Goal: Information Seeking & Learning: Learn about a topic

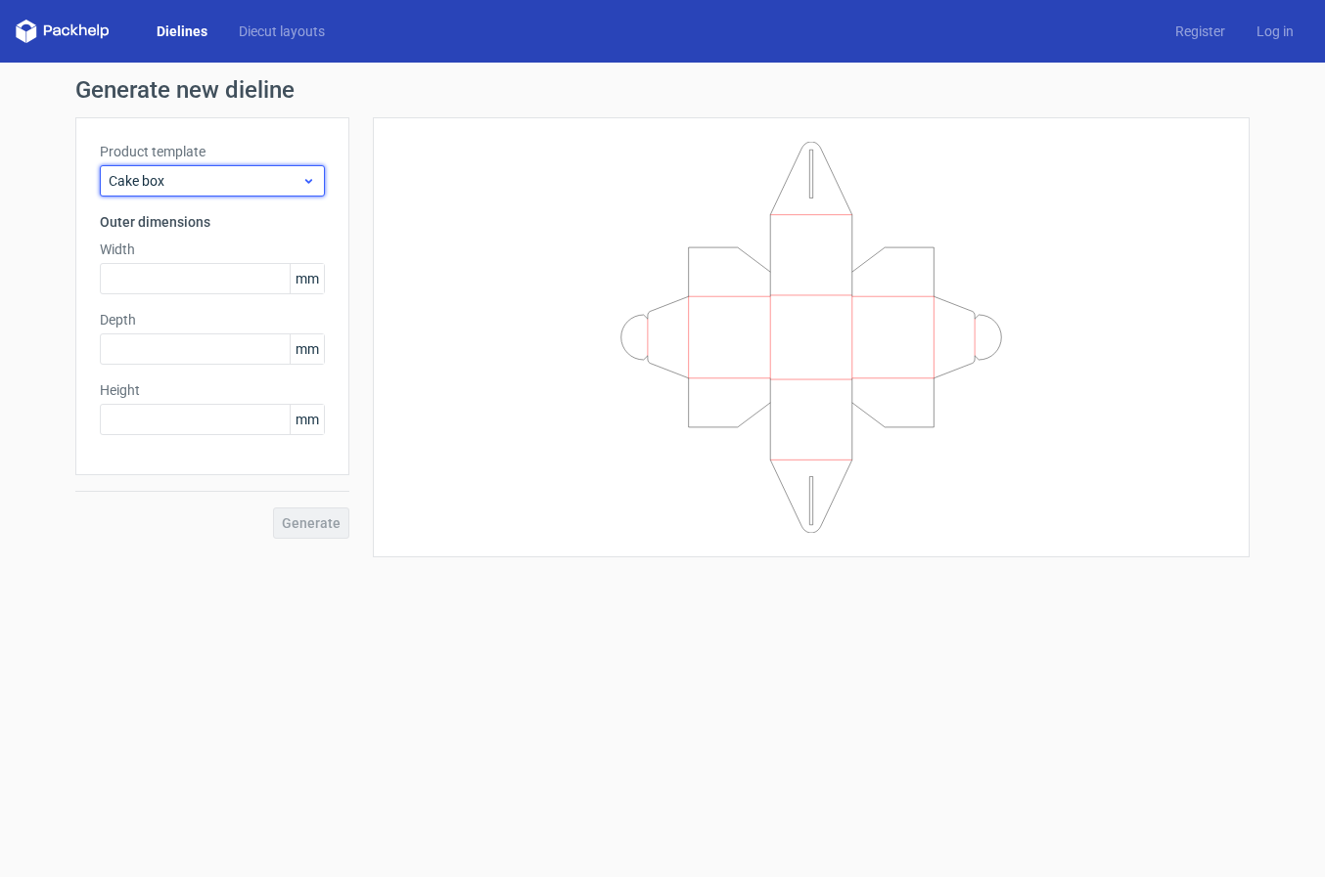
click at [193, 186] on span "Cake box" at bounding box center [205, 181] width 193 height 20
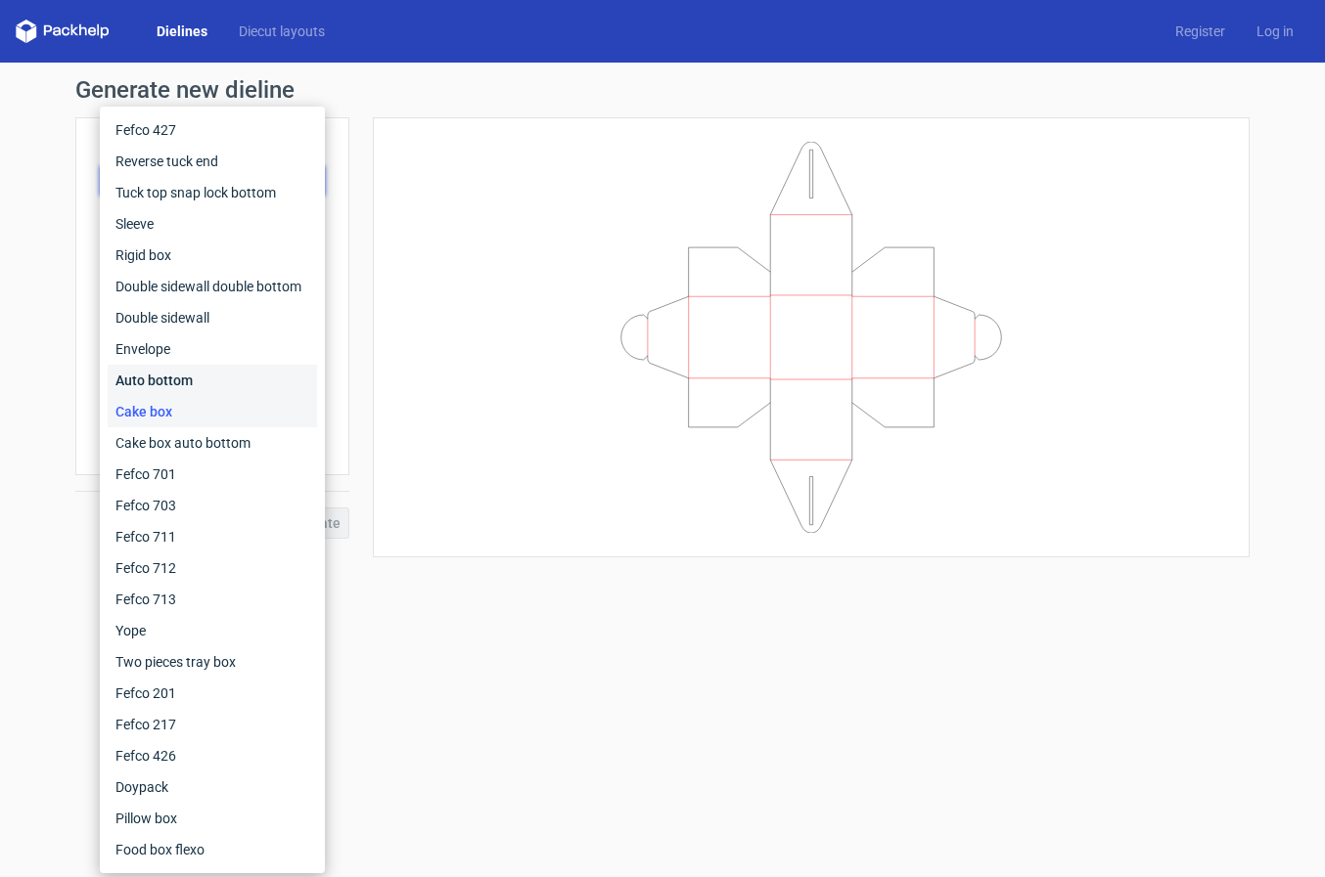
click at [137, 385] on div "Auto bottom" at bounding box center [212, 380] width 209 height 31
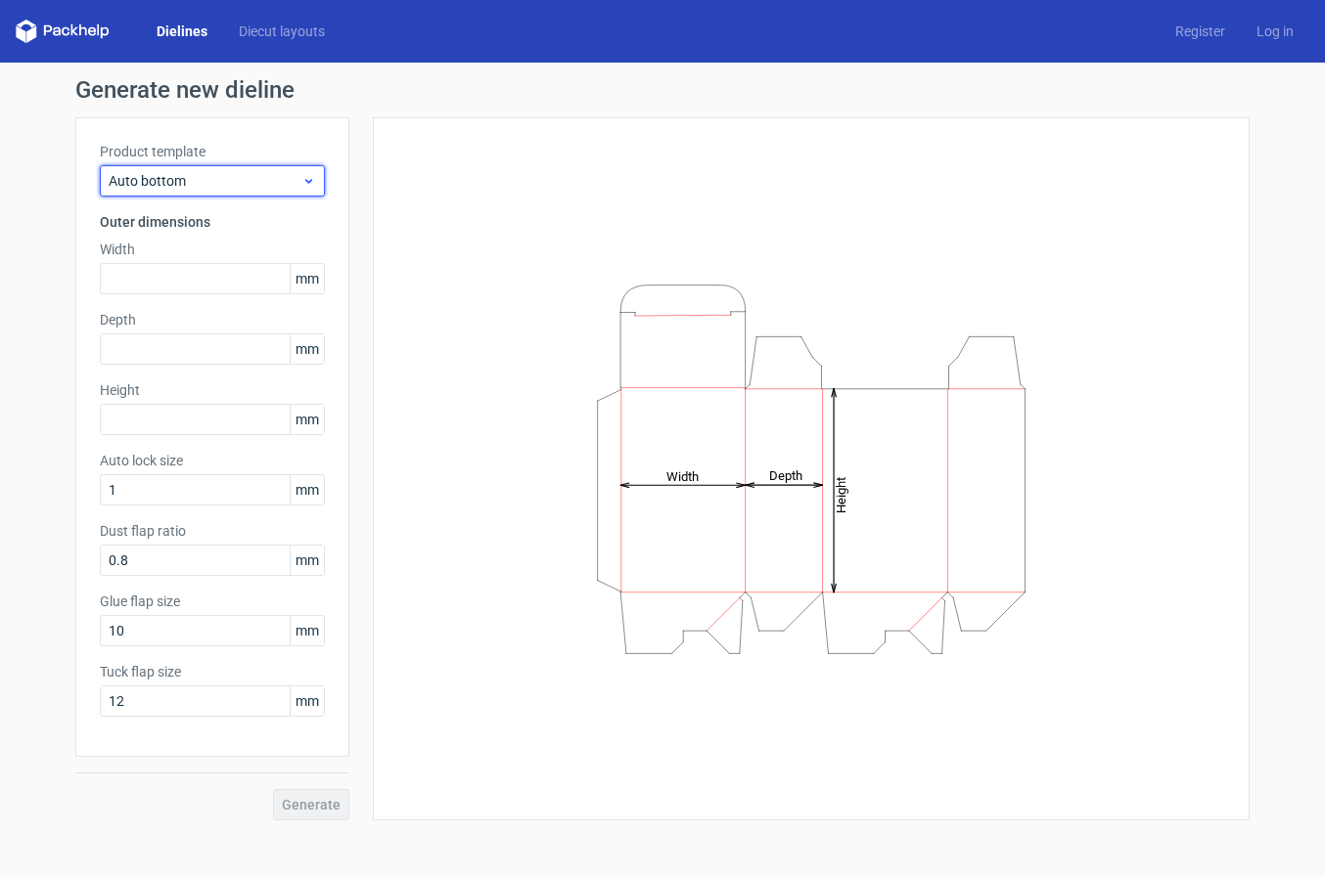
click at [308, 176] on icon at bounding box center [308, 181] width 15 height 16
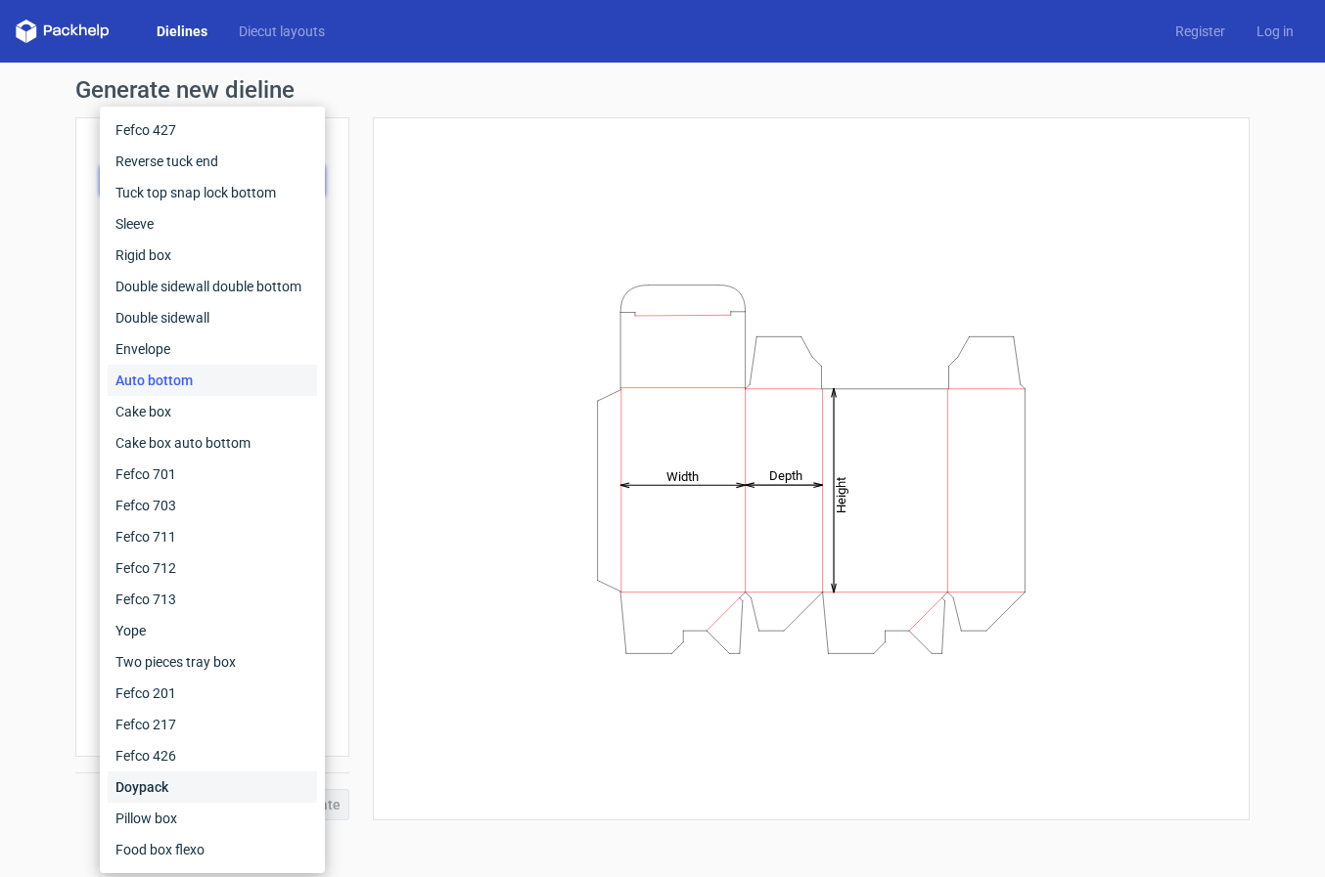
click at [143, 793] on div "Doypack" at bounding box center [212, 787] width 209 height 31
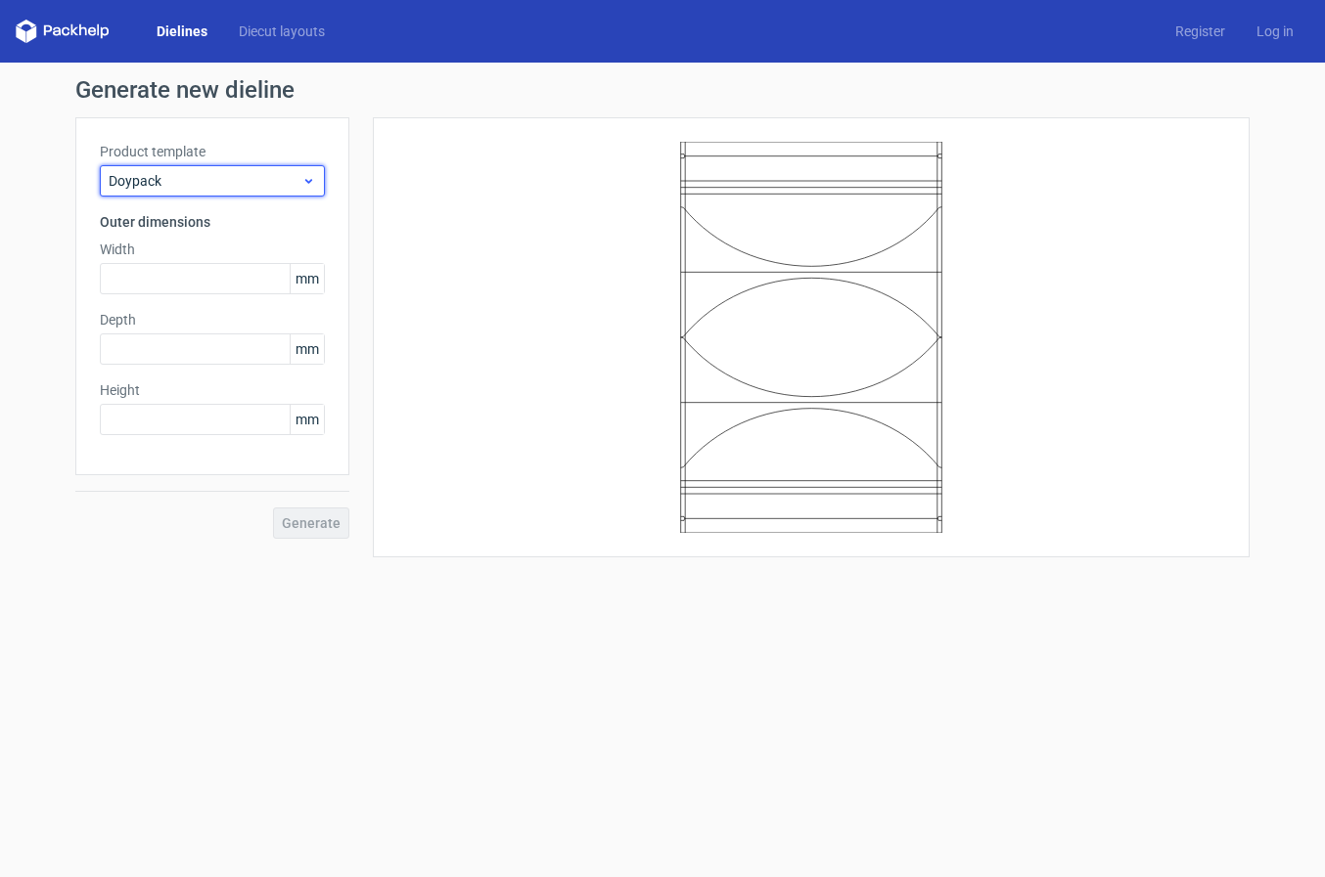
click at [308, 181] on icon at bounding box center [308, 181] width 15 height 16
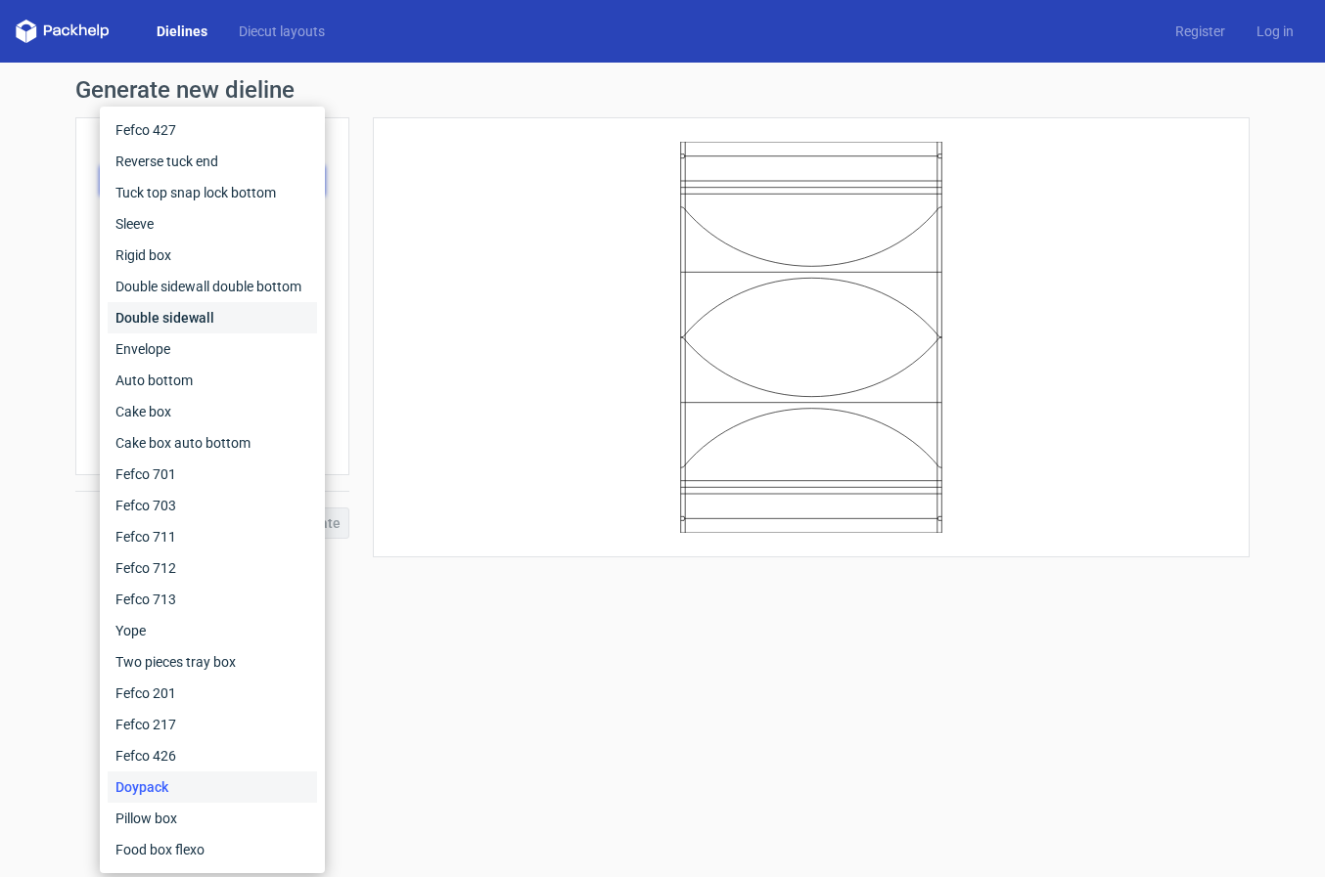
click at [168, 324] on div "Double sidewall" at bounding box center [212, 317] width 209 height 31
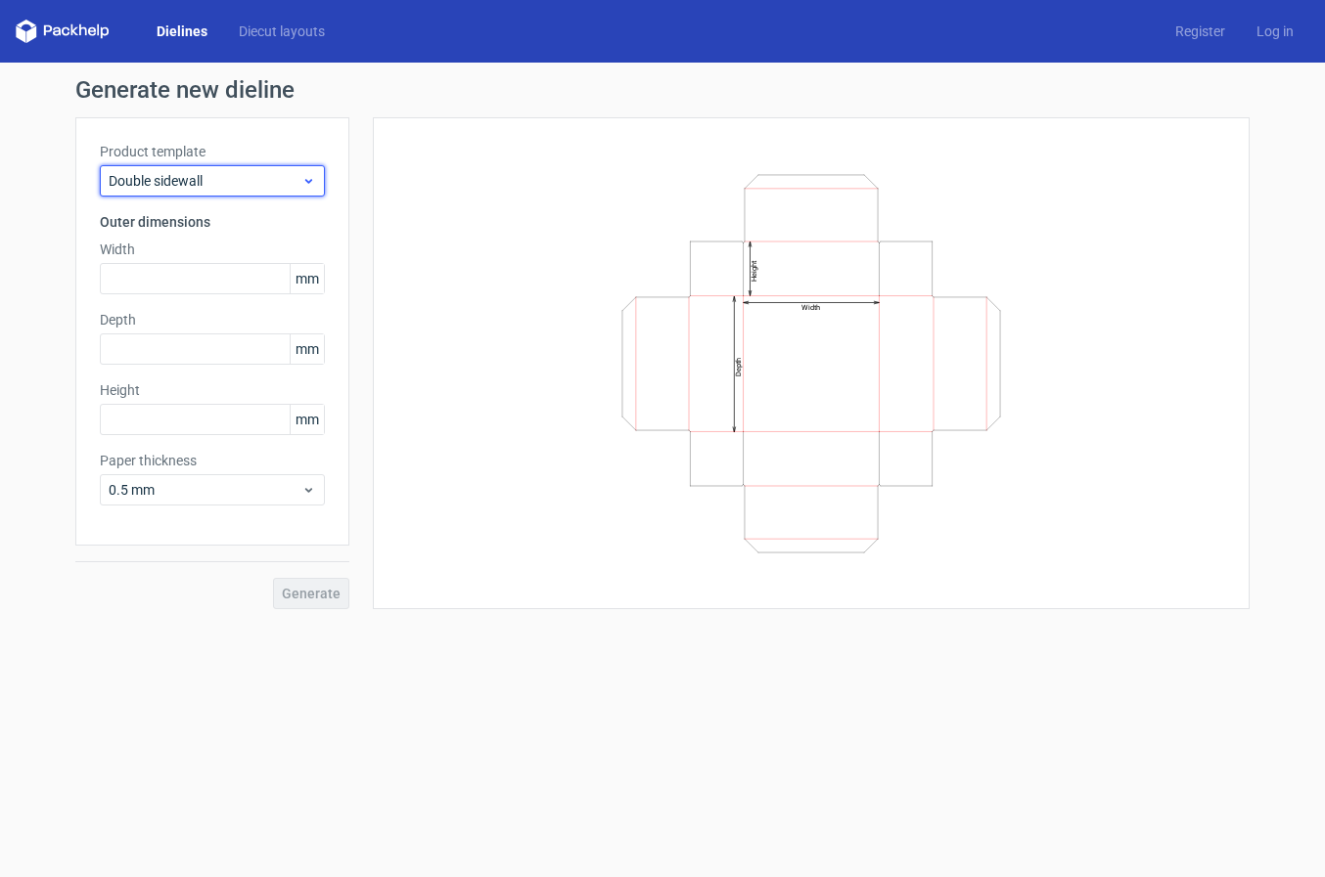
click at [306, 187] on icon at bounding box center [308, 181] width 15 height 16
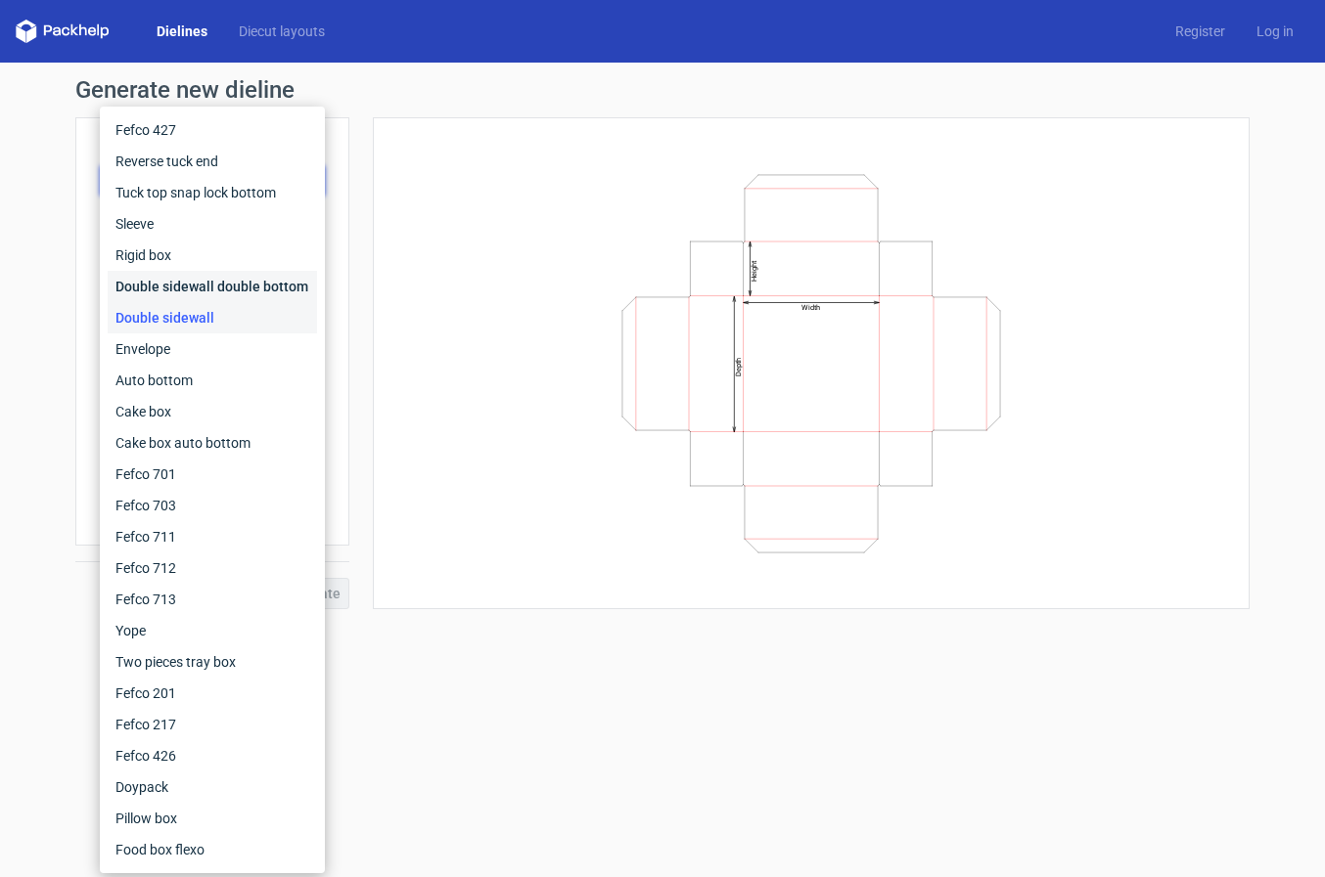
click at [252, 283] on div "Double sidewall double bottom" at bounding box center [212, 286] width 209 height 31
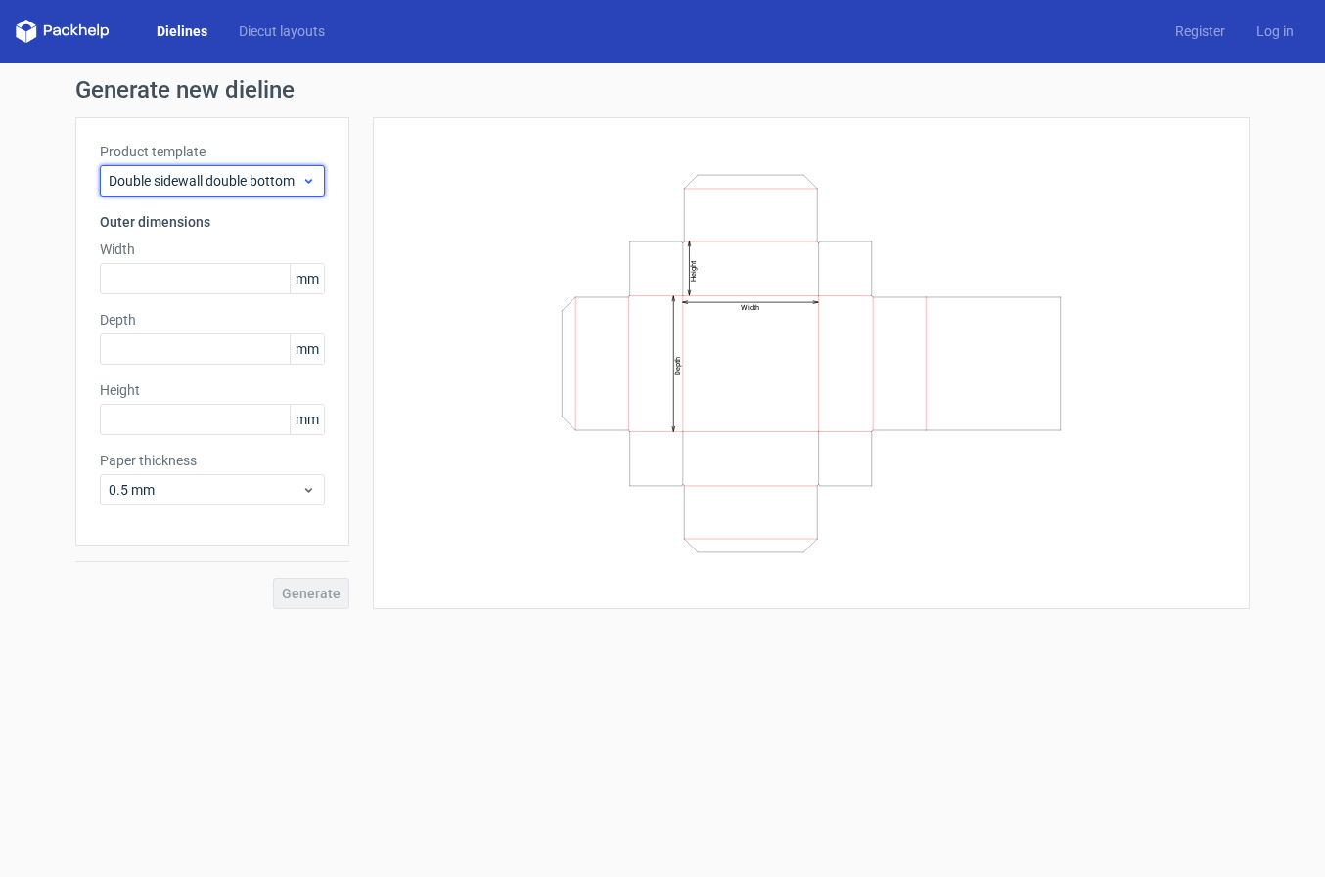
click at [275, 180] on span "Double sidewall double bottom" at bounding box center [205, 181] width 193 height 20
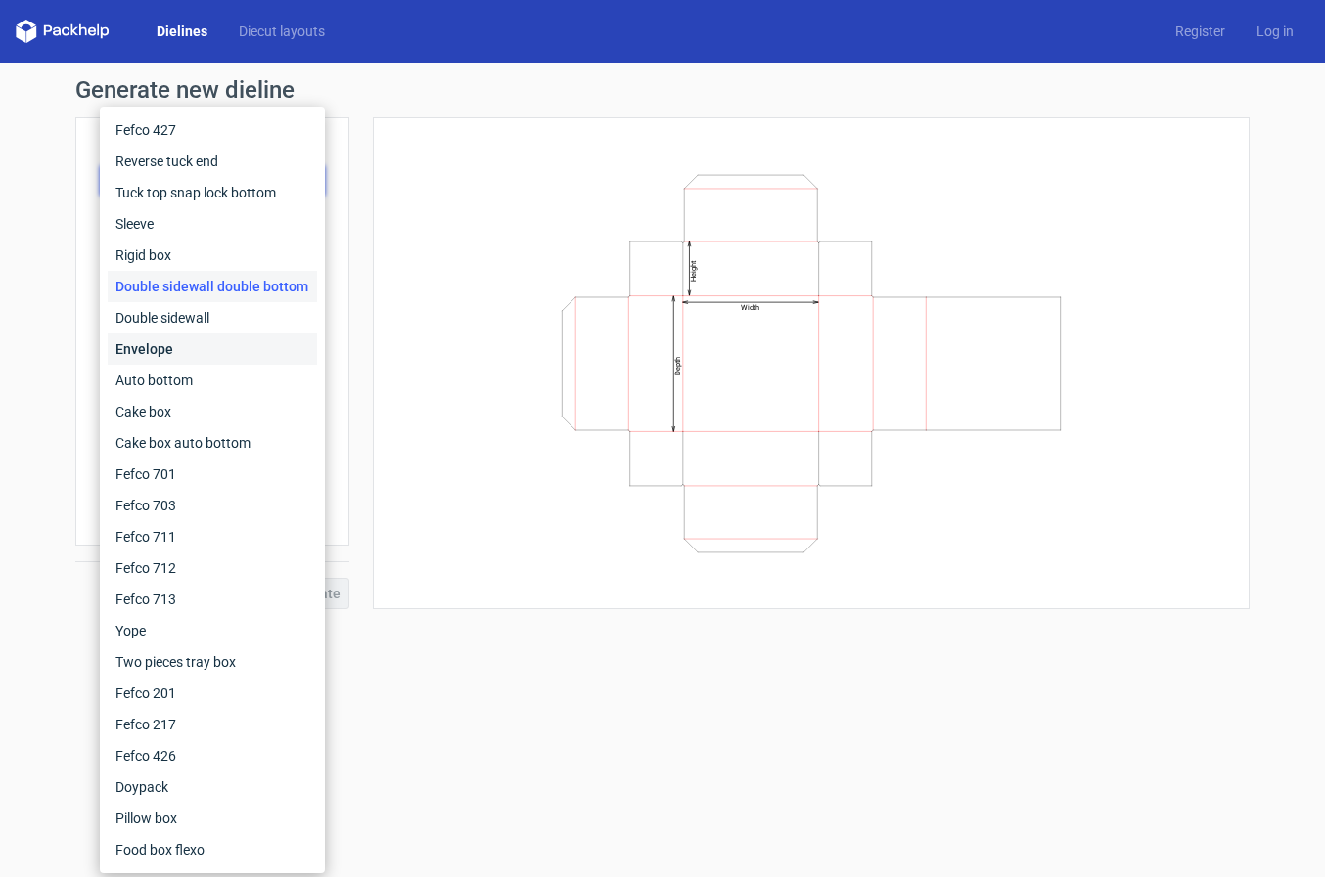
click at [167, 352] on div "Envelope" at bounding box center [212, 349] width 209 height 31
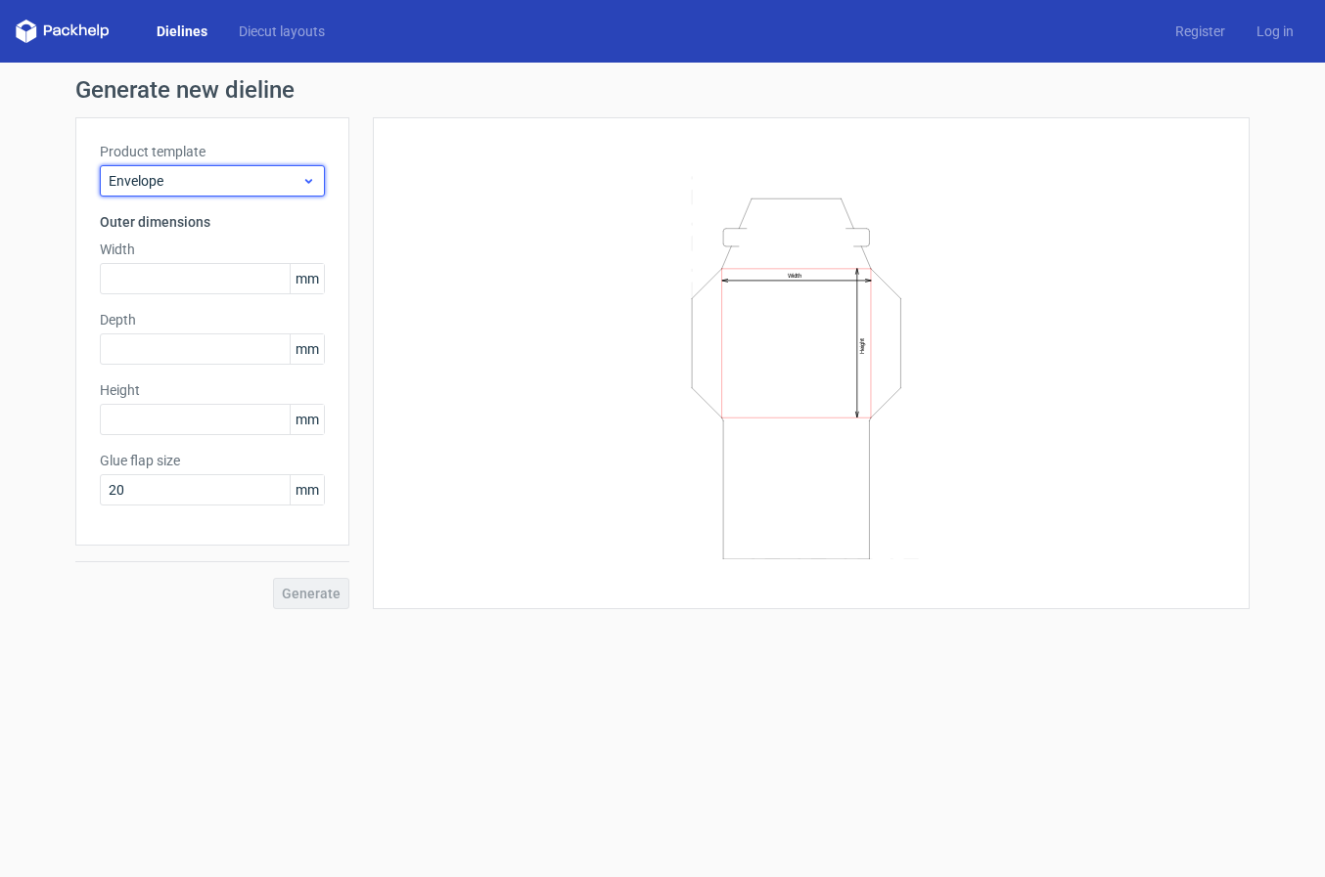
click at [284, 181] on span "Envelope" at bounding box center [205, 181] width 193 height 20
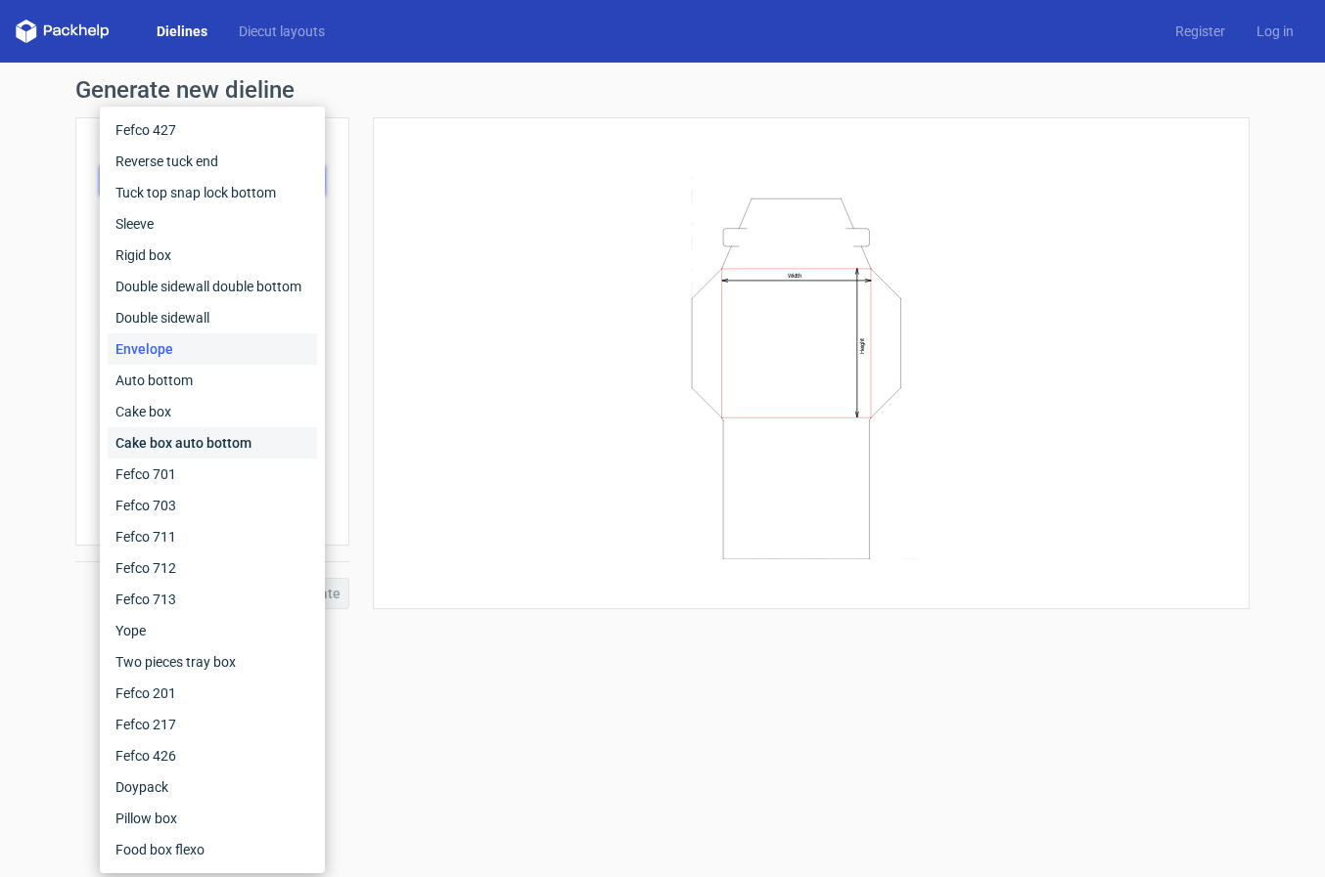
click at [165, 450] on div "Cake box auto bottom" at bounding box center [212, 442] width 209 height 31
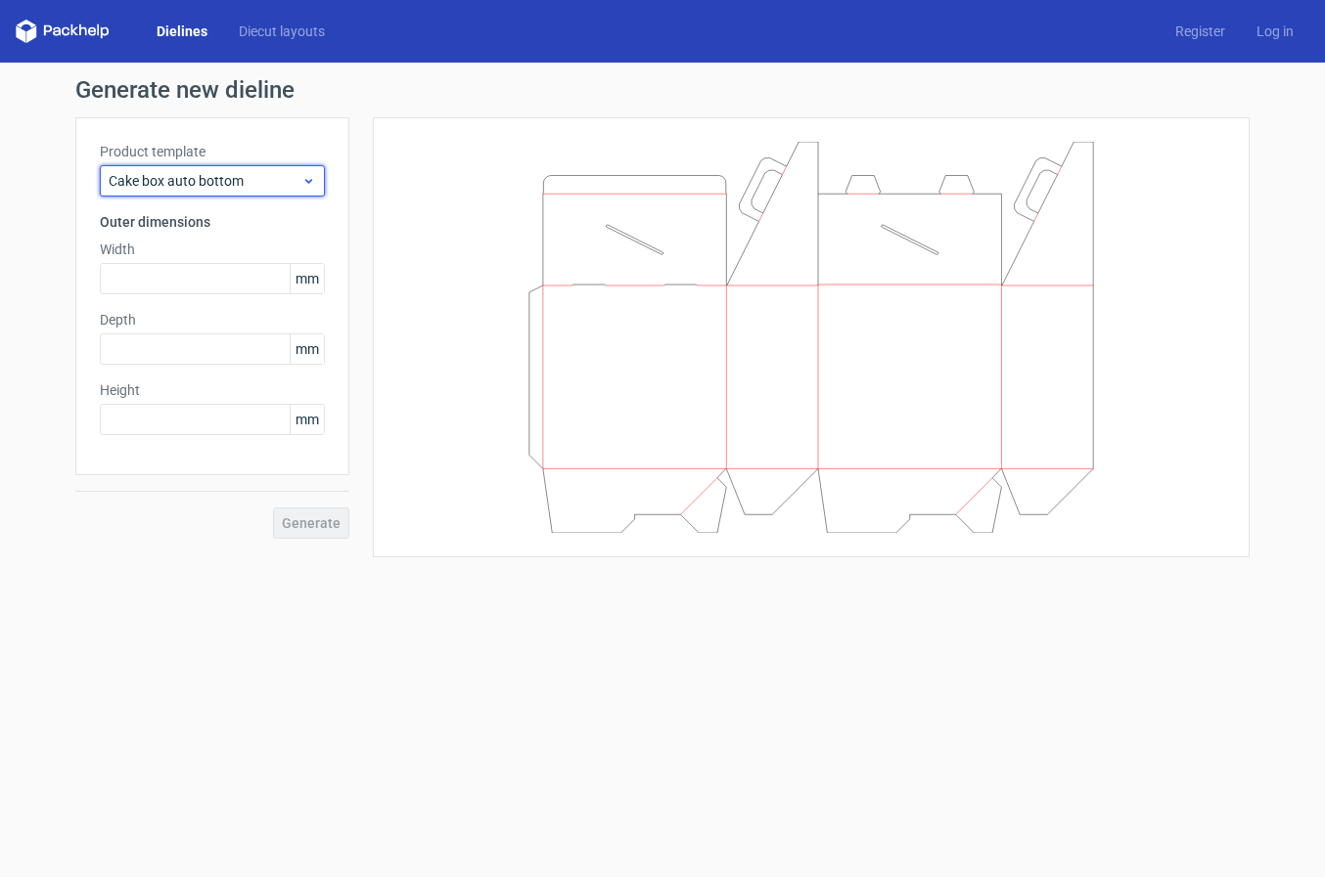
click at [315, 176] on icon at bounding box center [308, 181] width 15 height 16
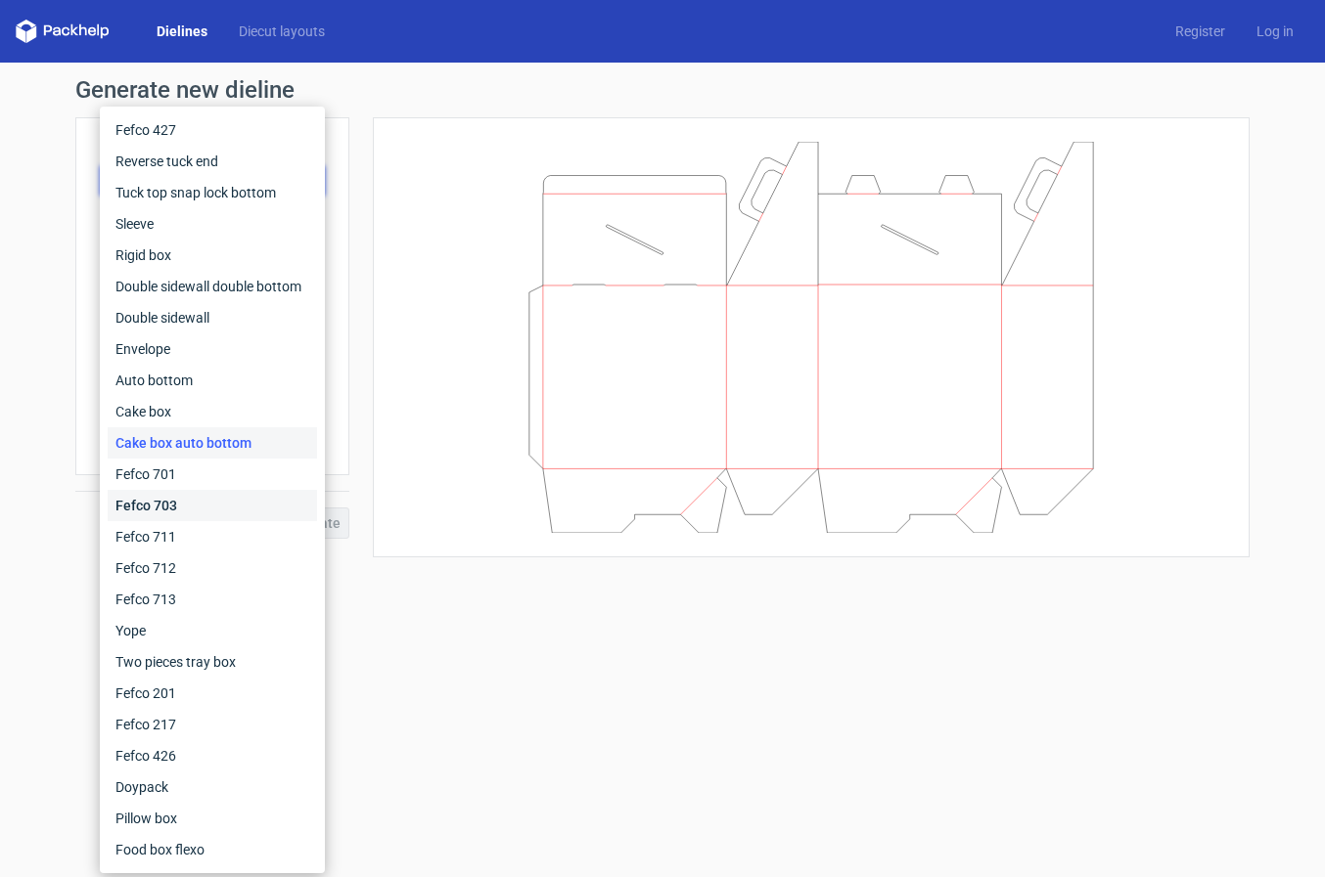
click at [225, 517] on div "Fefco 703" at bounding box center [212, 505] width 209 height 31
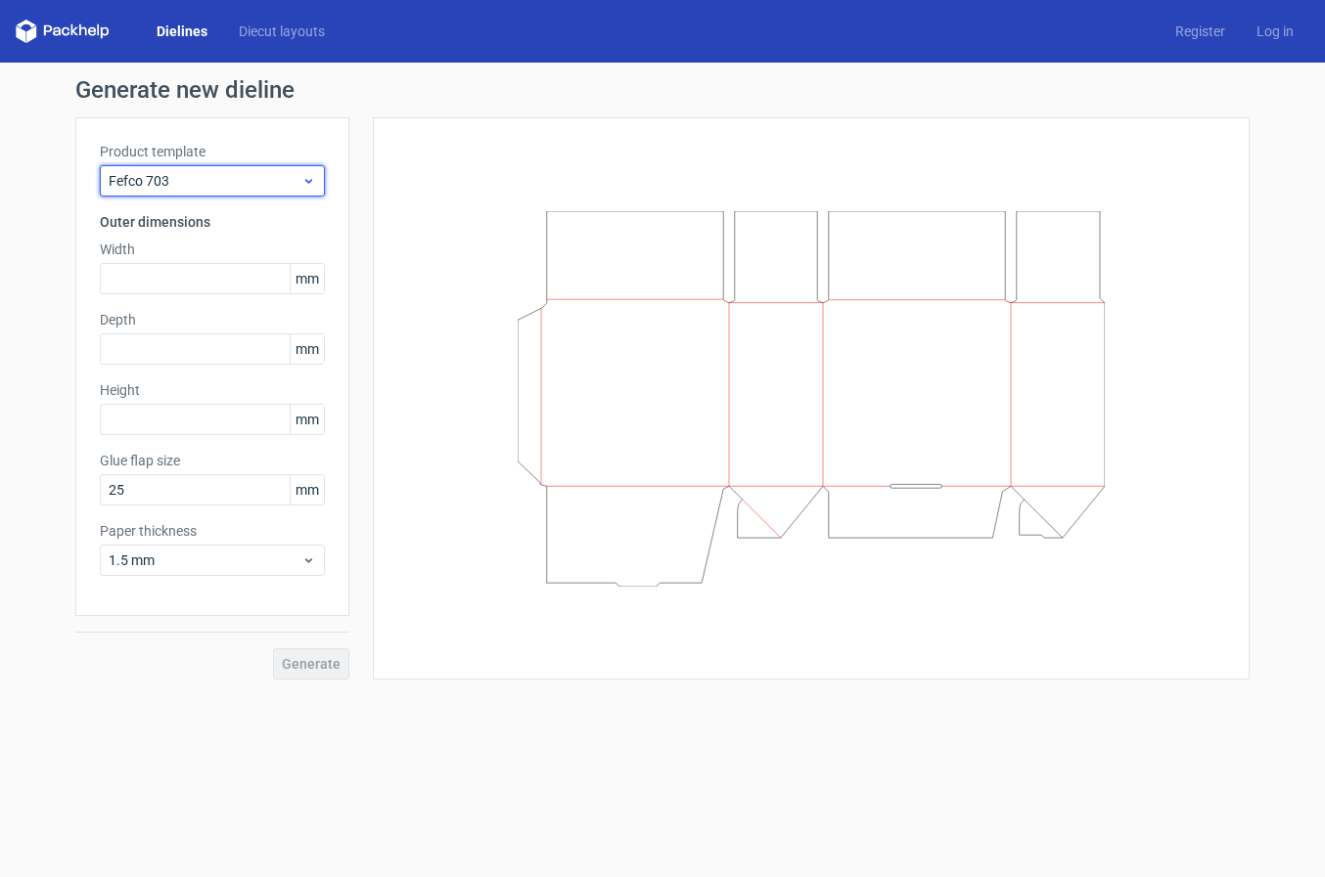
click at [311, 183] on icon at bounding box center [308, 181] width 15 height 16
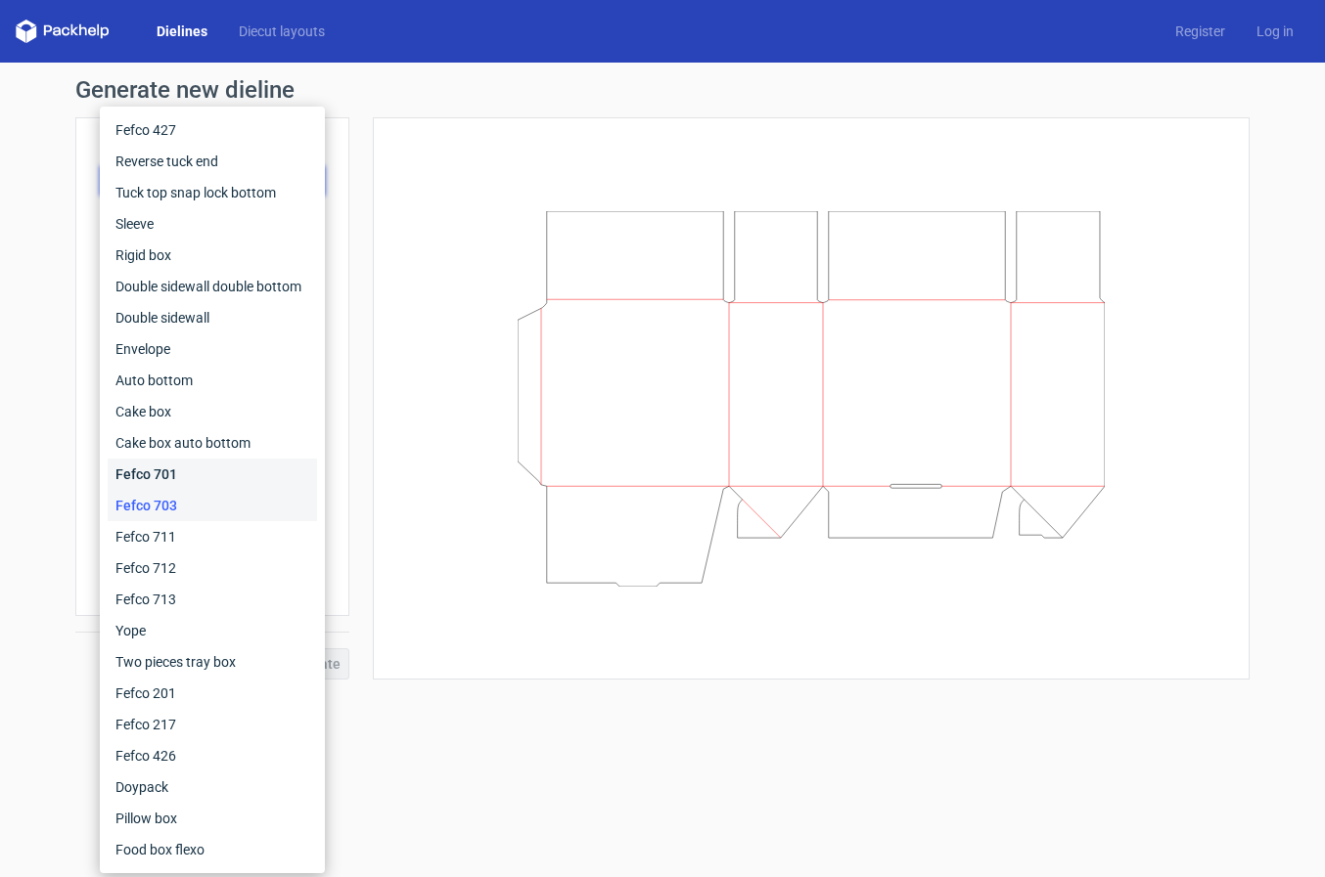
click at [213, 478] on div "Fefco 701" at bounding box center [212, 474] width 209 height 31
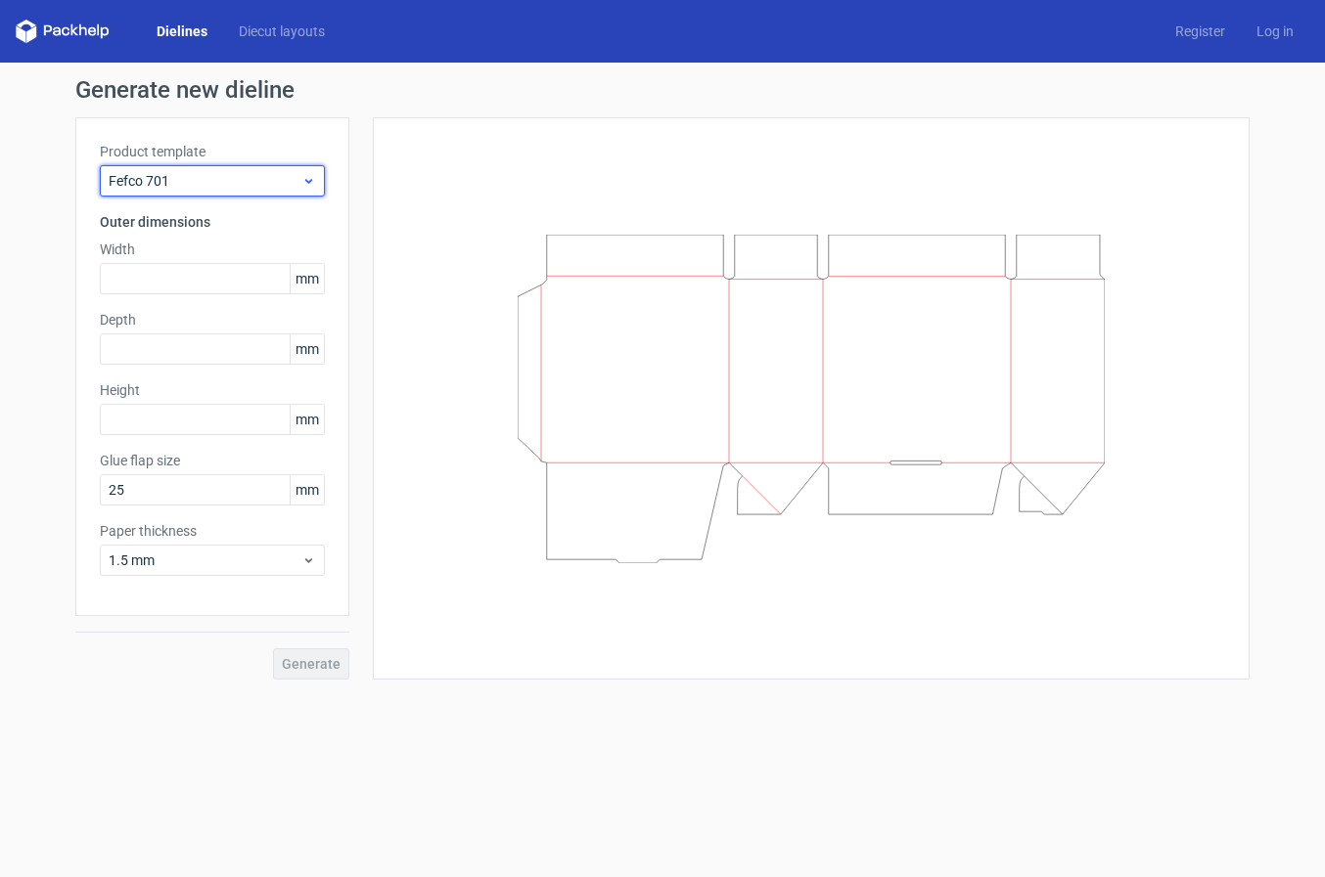
click at [309, 168] on div "Fefco 701" at bounding box center [212, 180] width 225 height 31
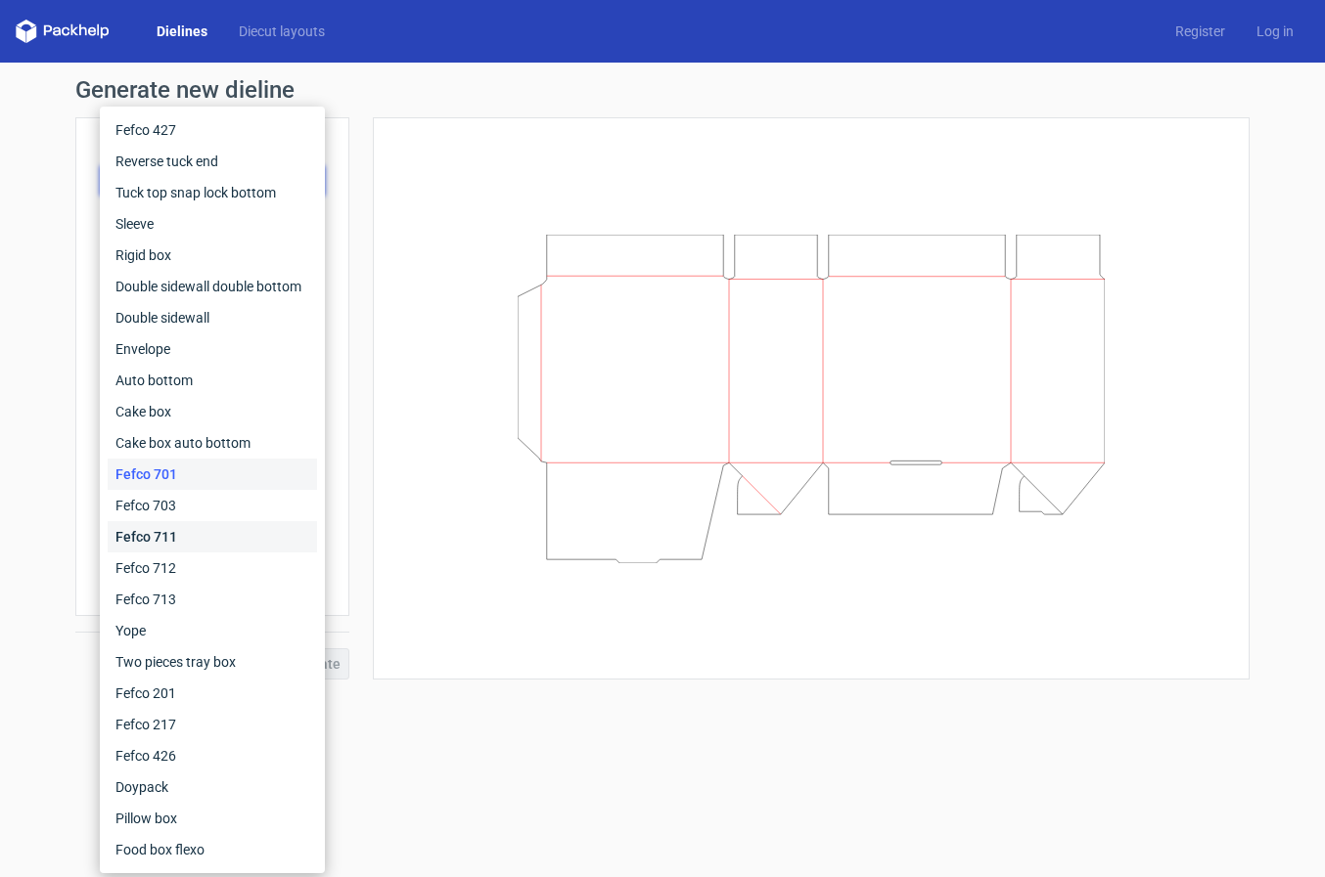
click at [202, 537] on div "Fefco 711" at bounding box center [212, 536] width 209 height 31
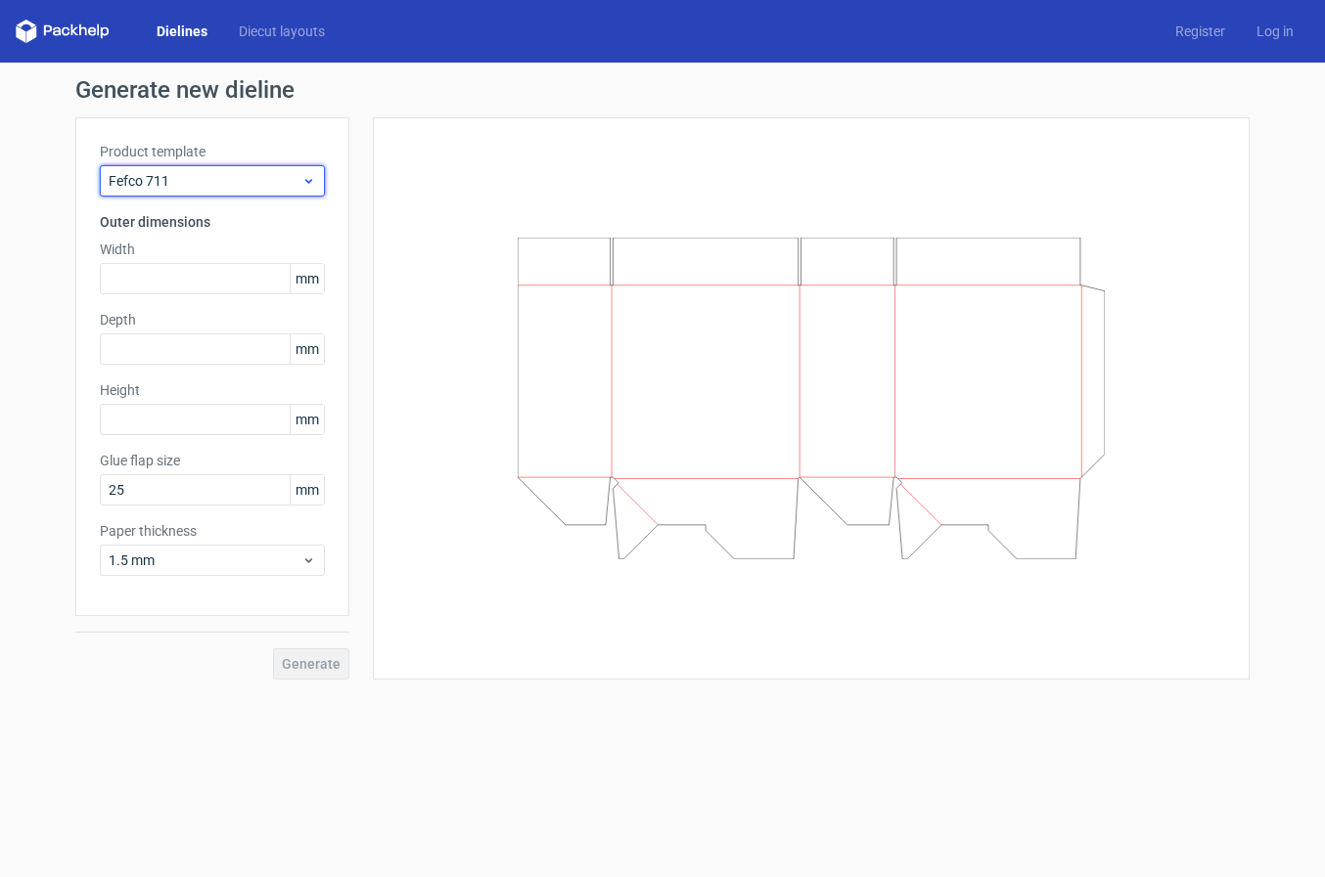
click at [313, 176] on icon at bounding box center [308, 181] width 15 height 16
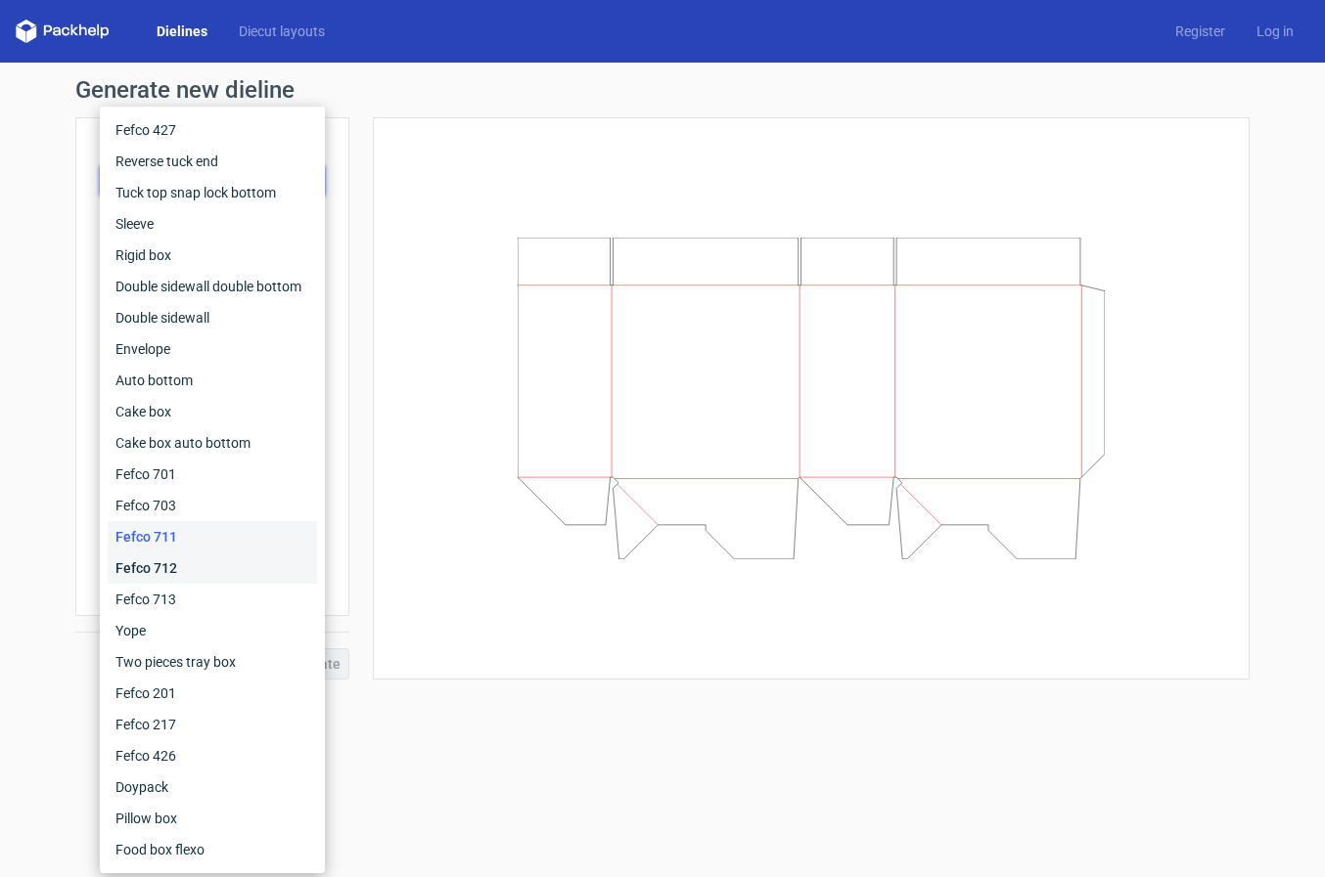
click at [249, 577] on div "Fefco 712" at bounding box center [212, 568] width 209 height 31
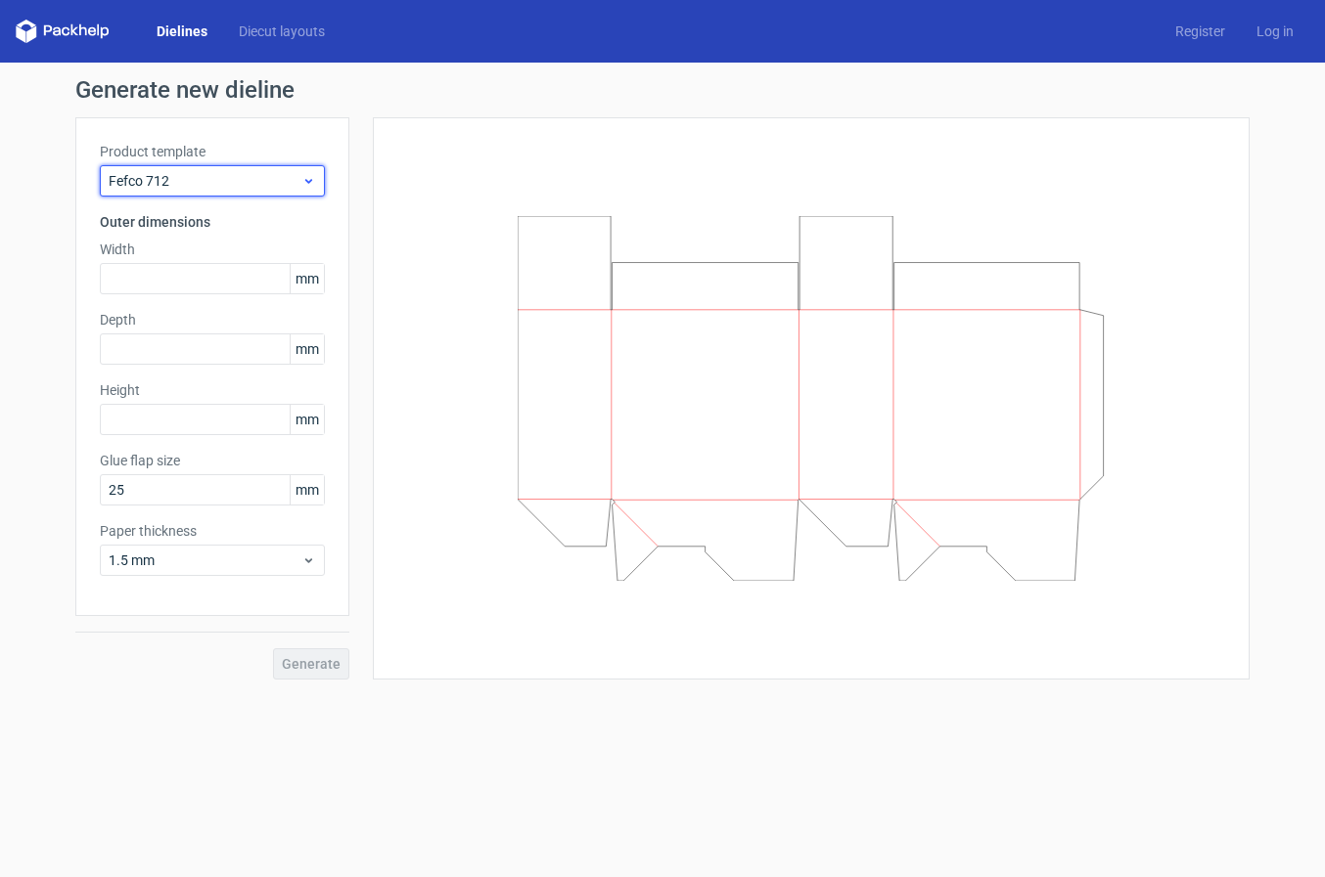
click at [306, 174] on icon at bounding box center [308, 181] width 15 height 16
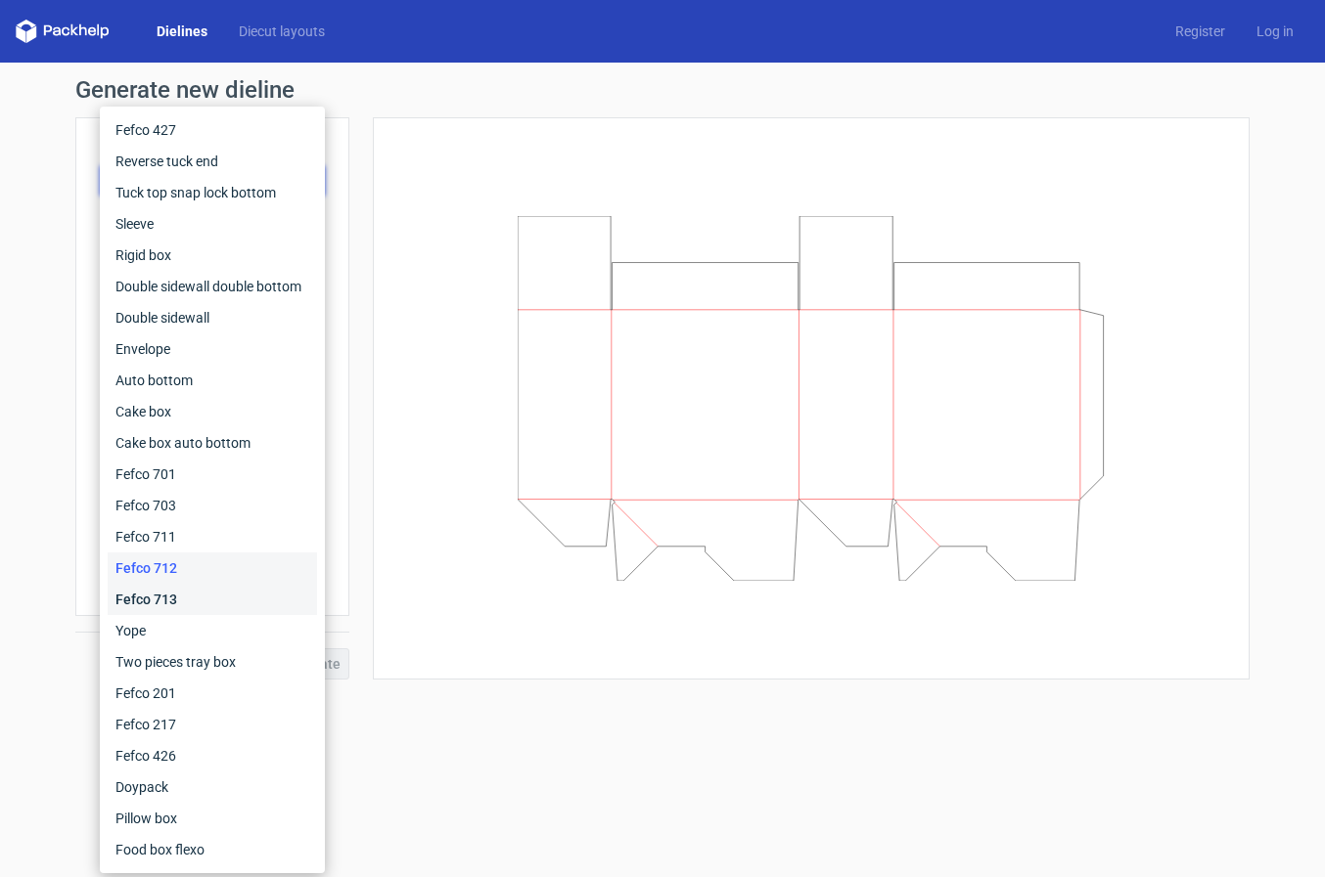
click at [225, 611] on div "Fefco 713" at bounding box center [212, 599] width 209 height 31
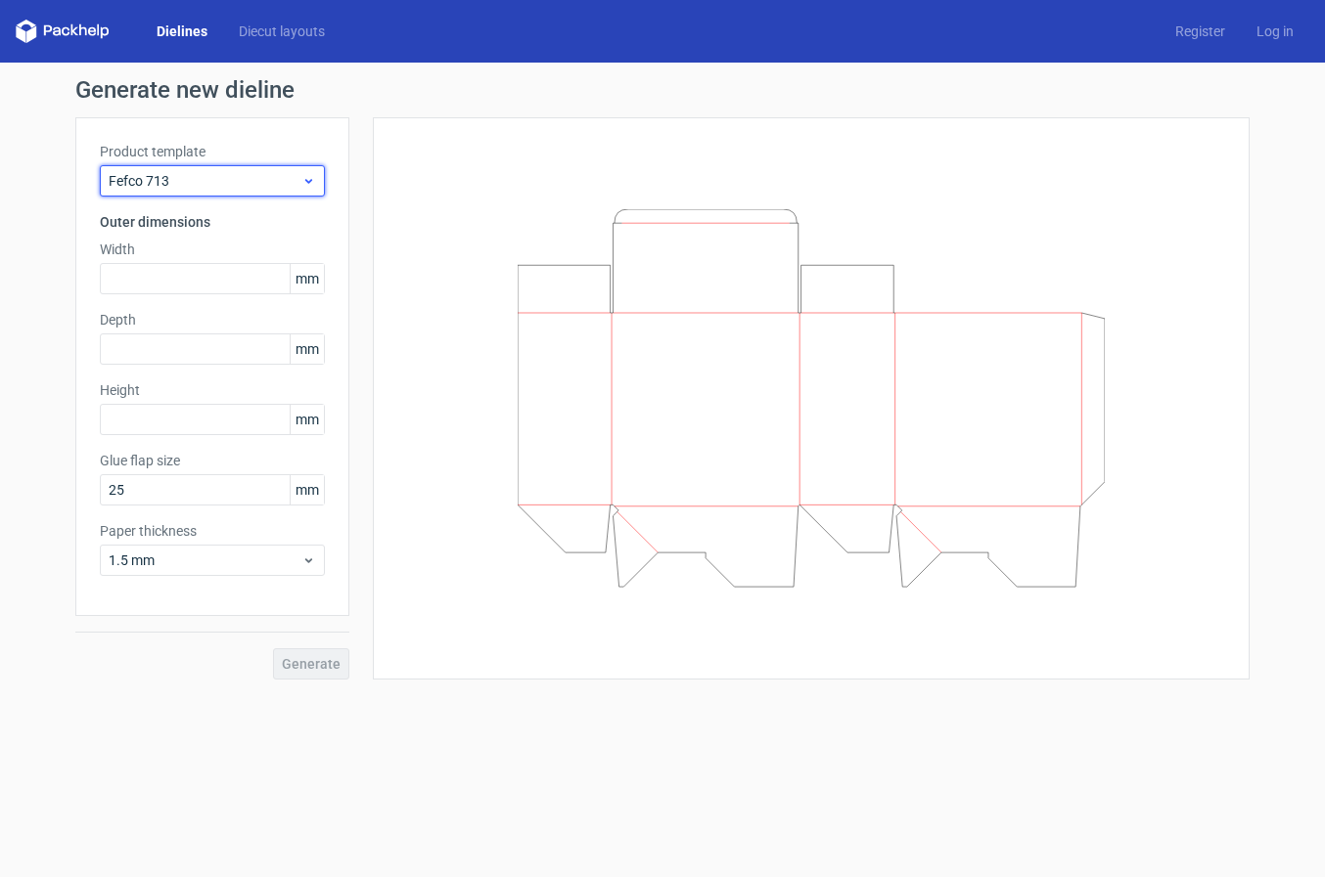
click at [311, 186] on icon at bounding box center [308, 181] width 15 height 16
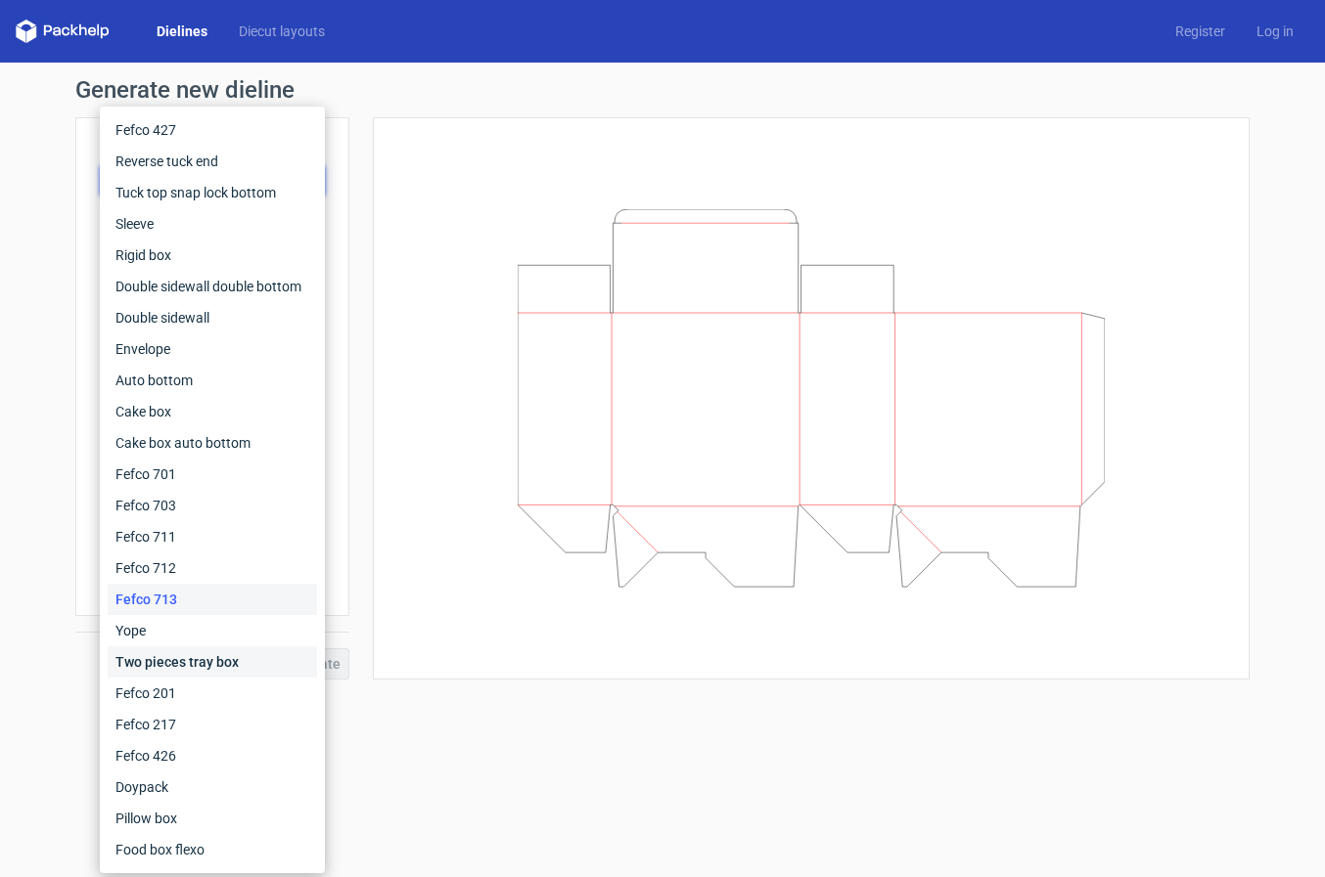
click at [210, 647] on div "Two pieces tray box" at bounding box center [212, 662] width 209 height 31
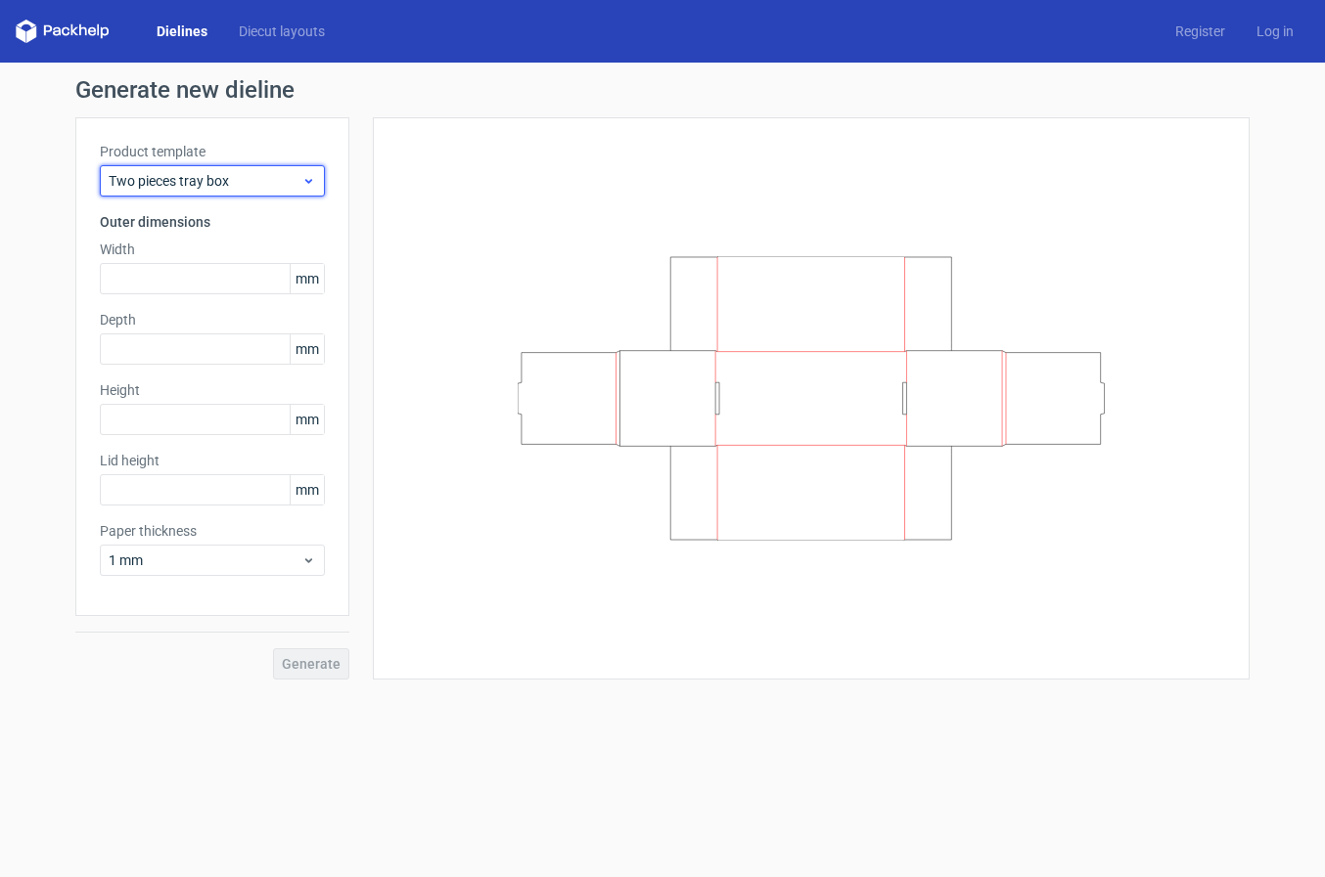
click at [310, 177] on icon at bounding box center [308, 181] width 15 height 16
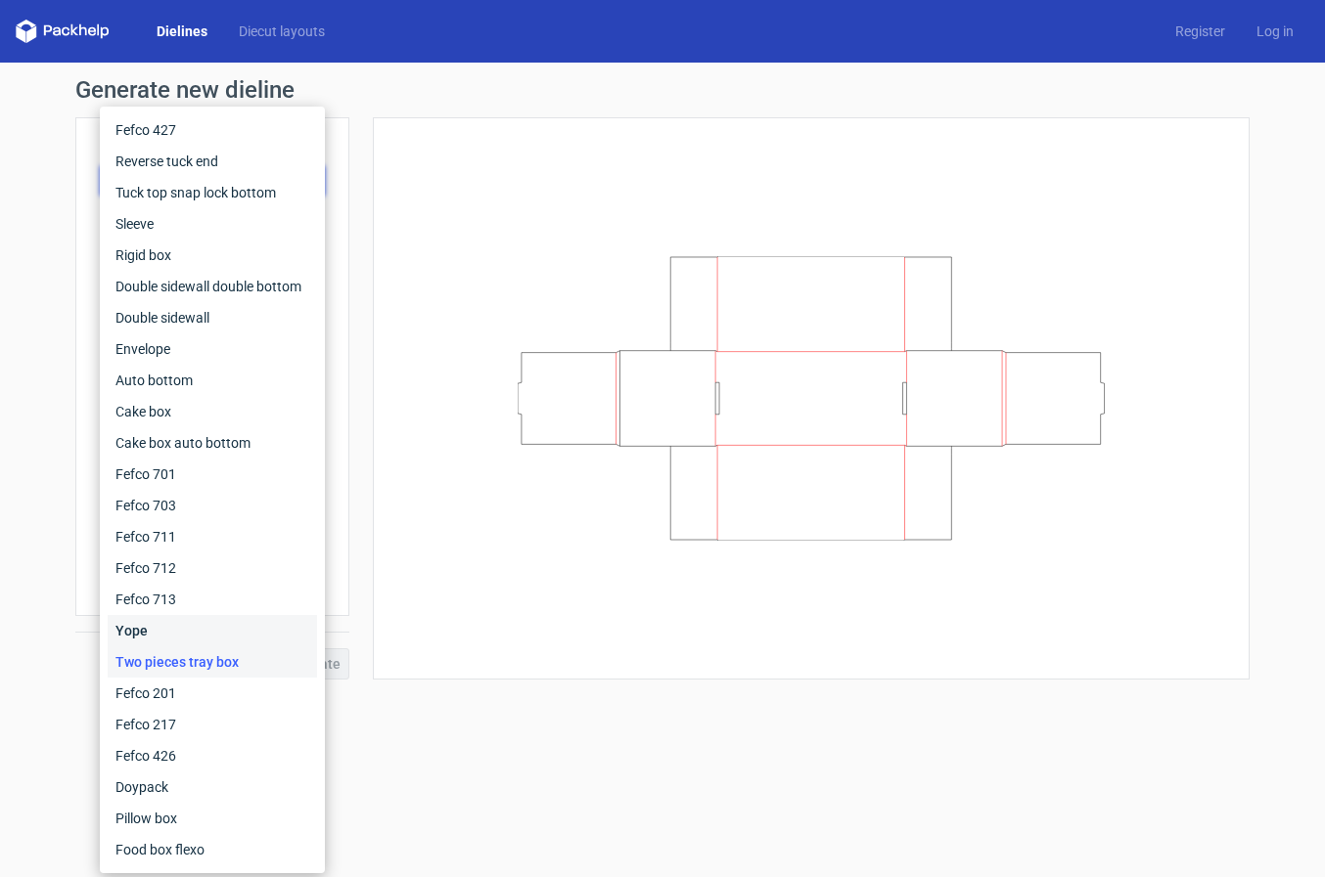
click at [177, 619] on div "Yope" at bounding box center [212, 630] width 209 height 31
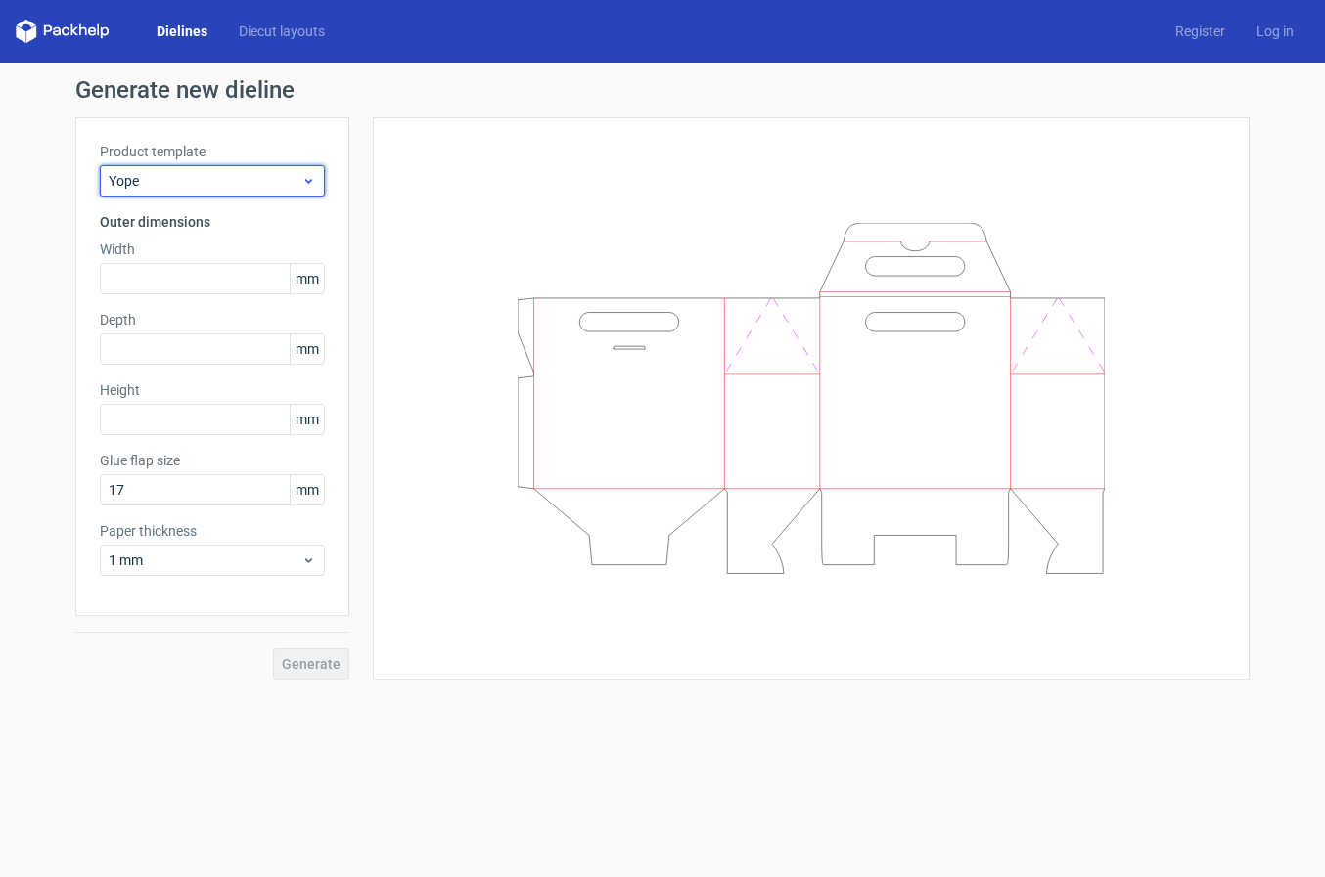
click at [305, 190] on div "Yope" at bounding box center [212, 180] width 225 height 31
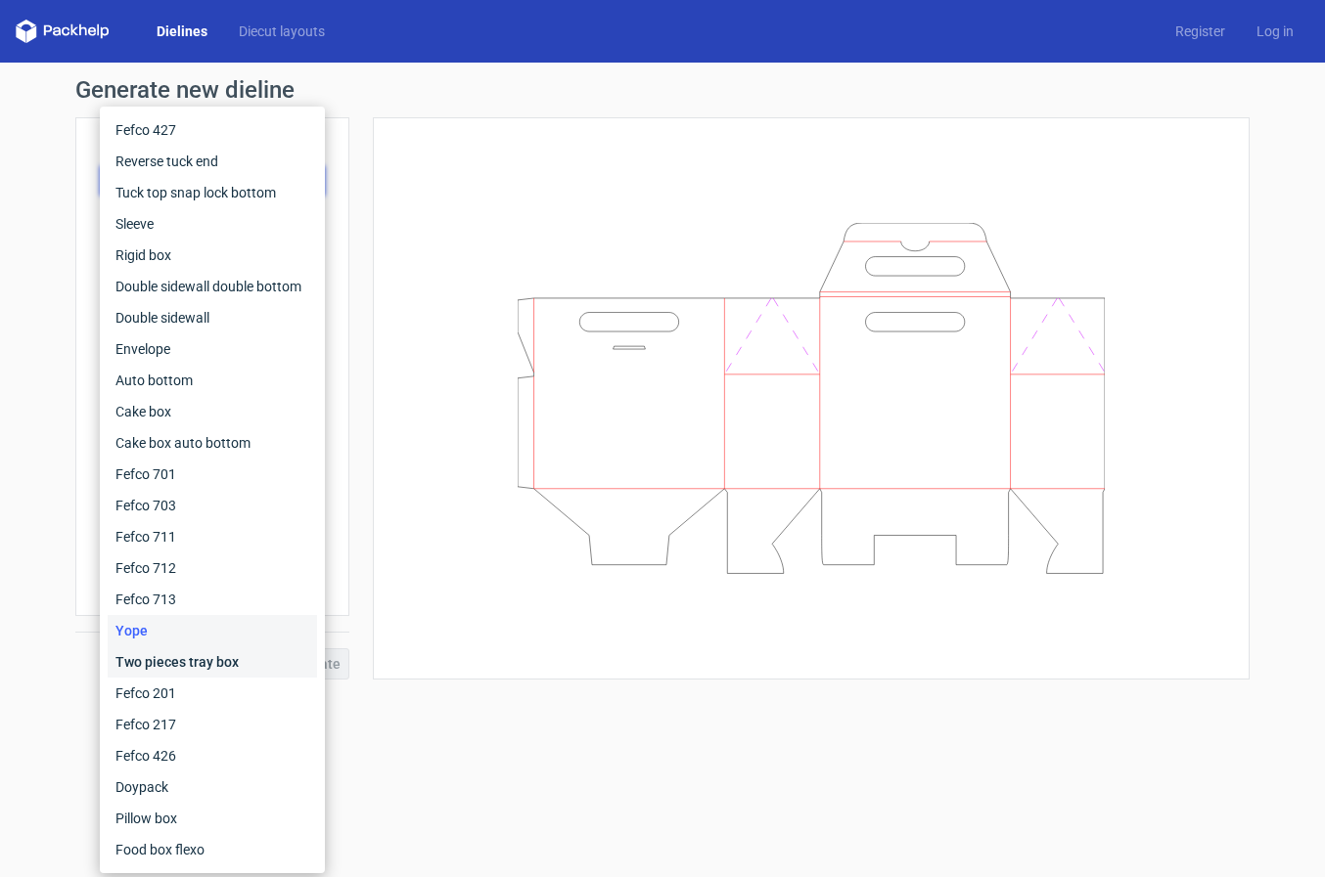
click at [209, 665] on div "Two pieces tray box" at bounding box center [212, 662] width 209 height 31
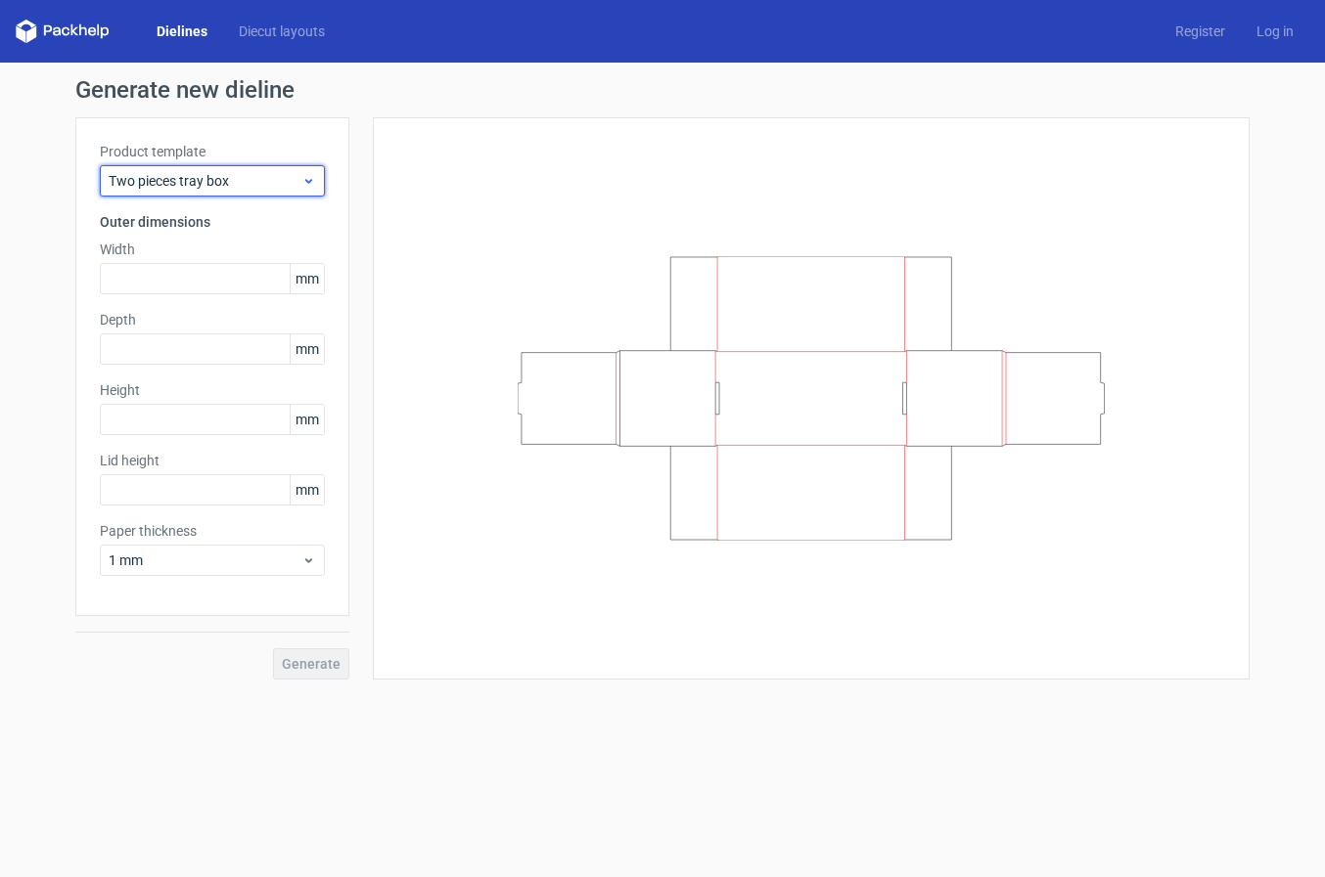
click at [319, 178] on div "Two pieces tray box" at bounding box center [212, 180] width 225 height 31
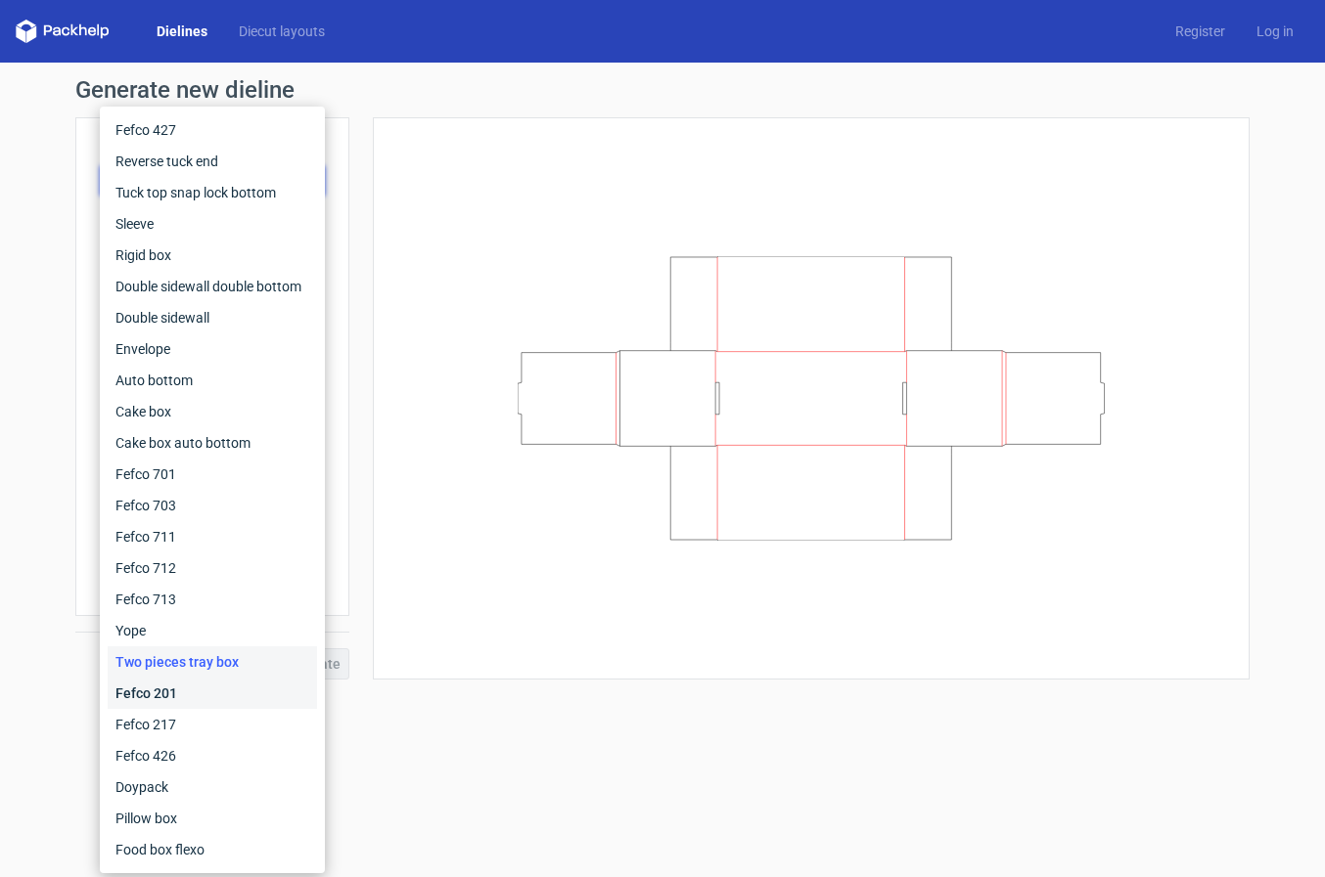
click at [183, 693] on div "Fefco 201" at bounding box center [212, 693] width 209 height 31
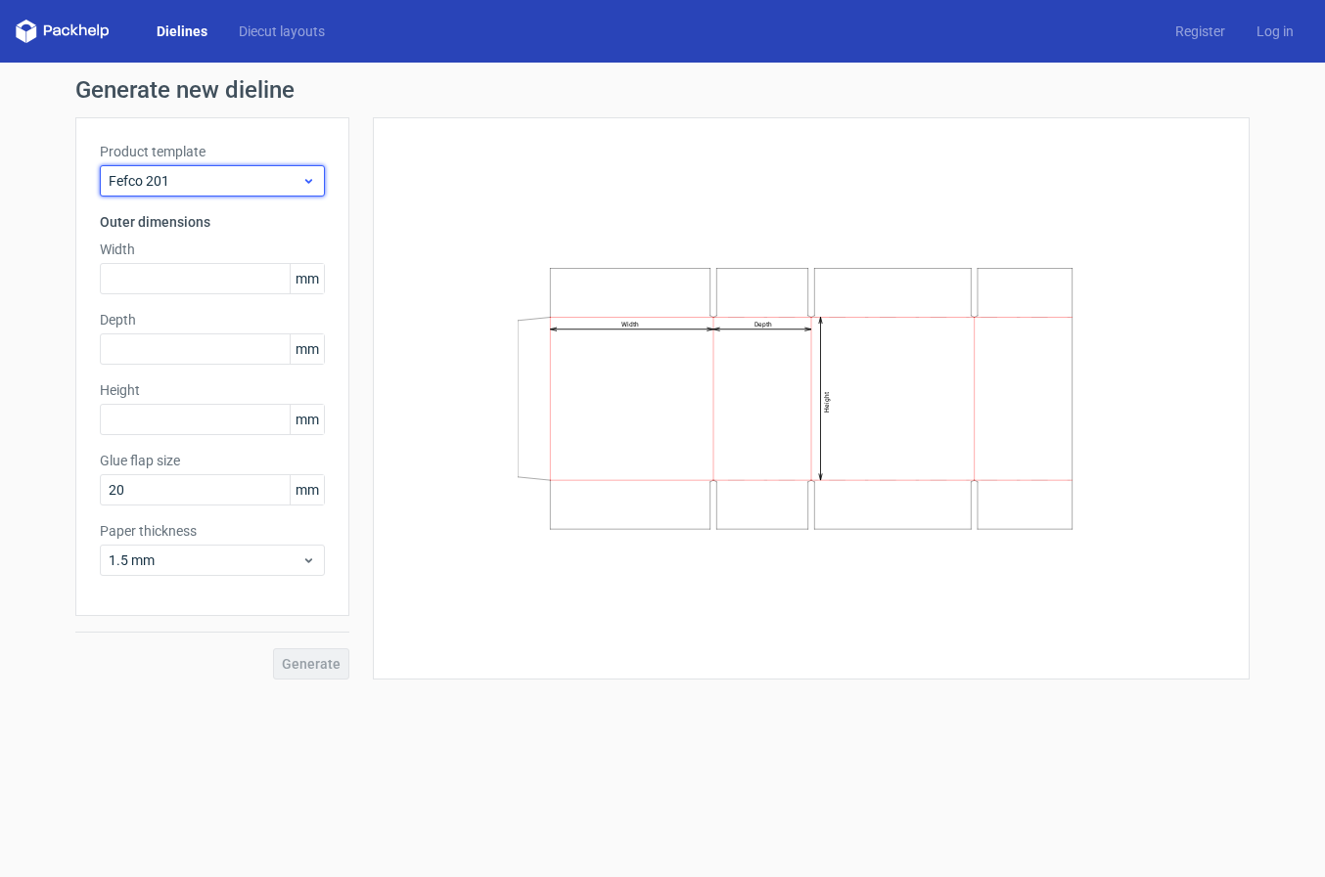
click at [307, 178] on icon at bounding box center [308, 181] width 15 height 16
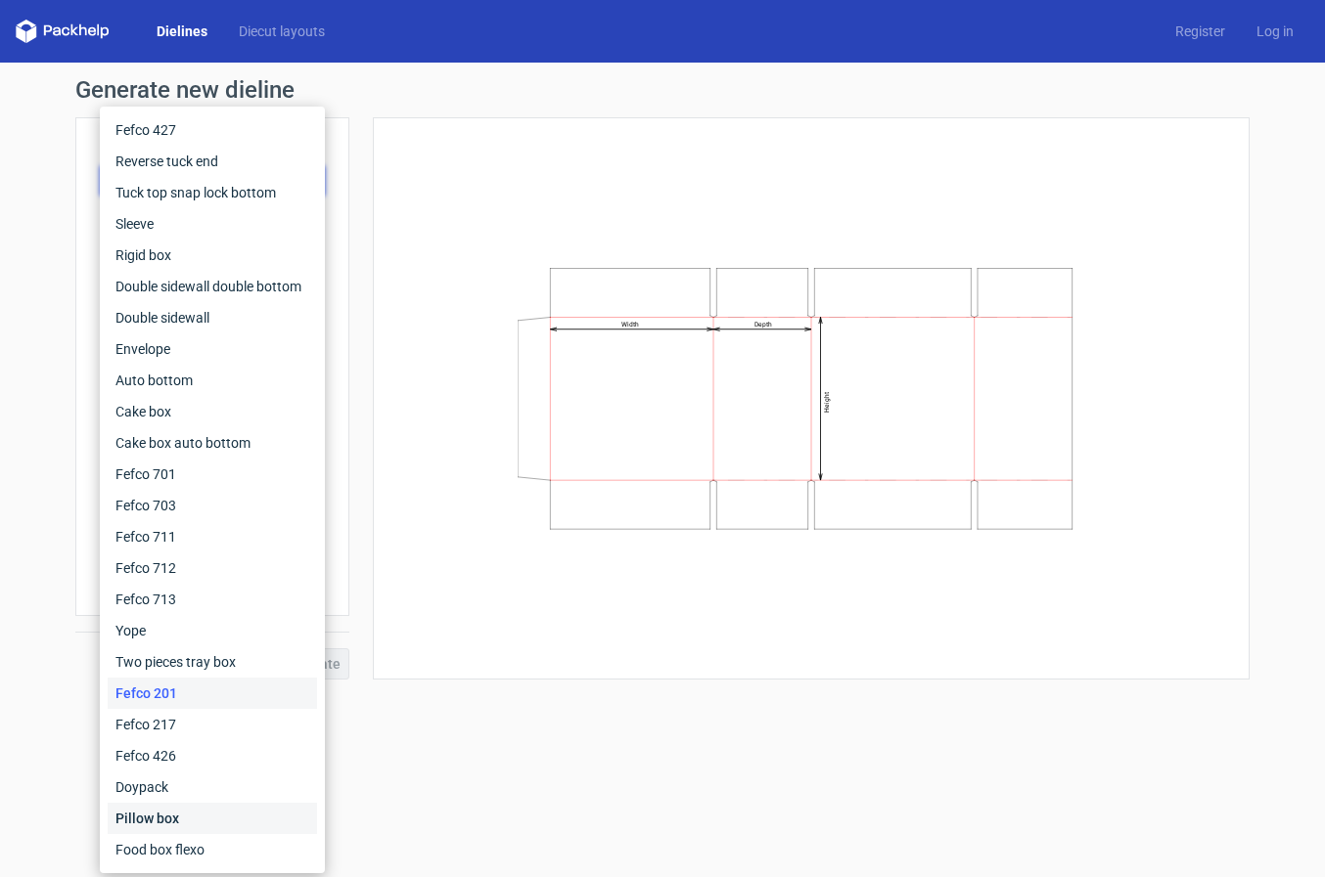
click at [155, 825] on div "Pillow box" at bounding box center [212, 818] width 209 height 31
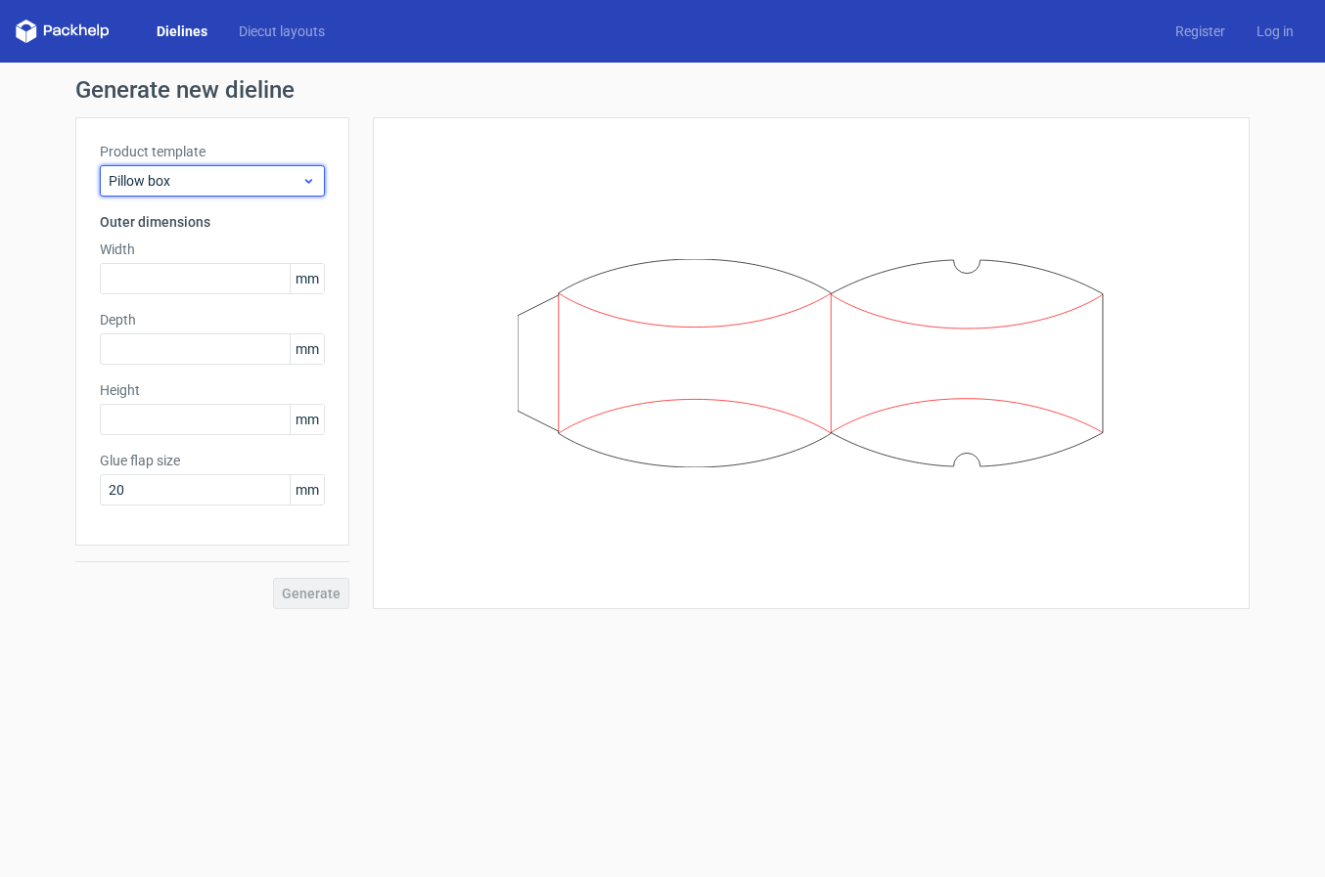
click at [315, 191] on div "Pillow box" at bounding box center [212, 180] width 225 height 31
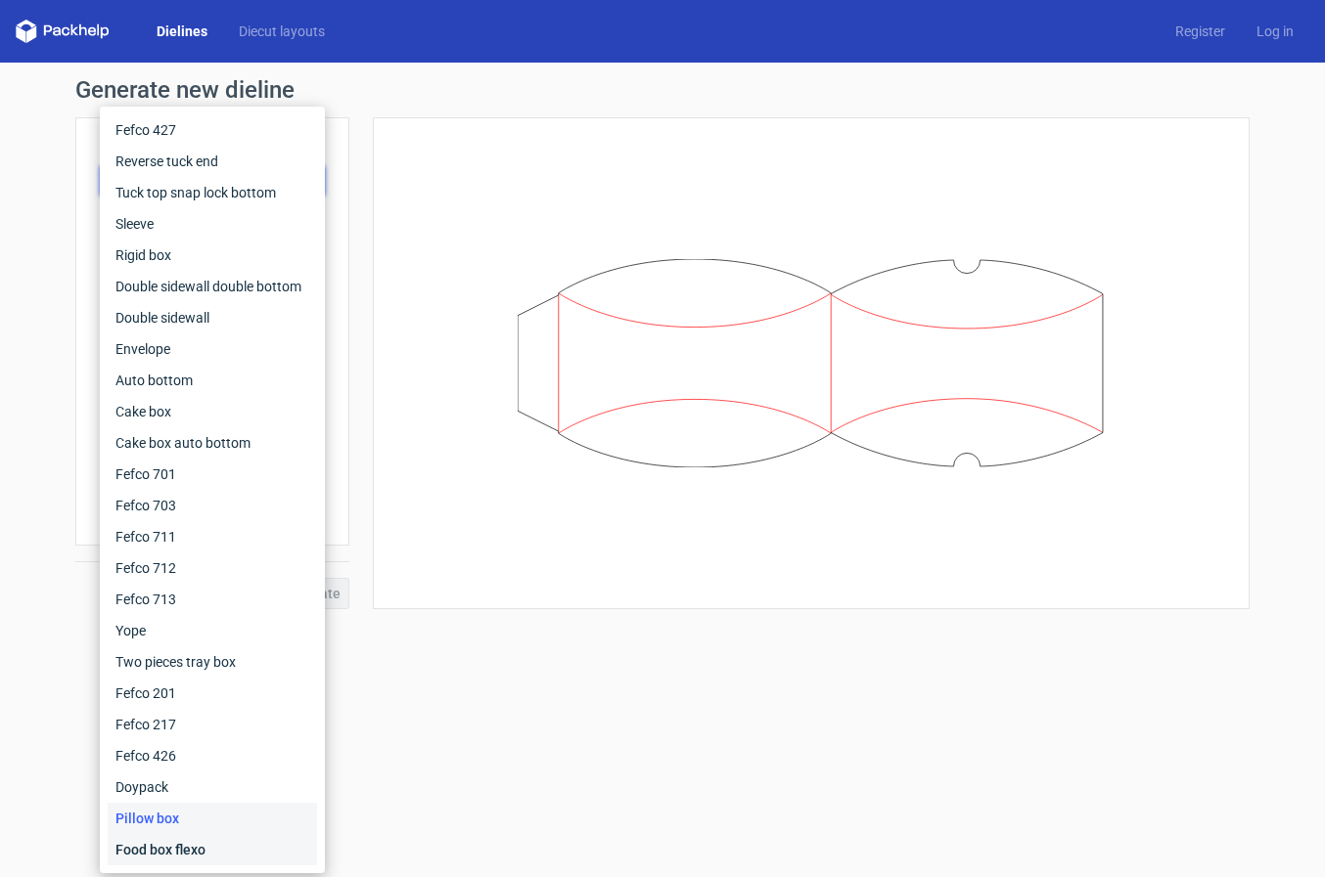
click at [202, 845] on div "Food box flexo" at bounding box center [212, 849] width 209 height 31
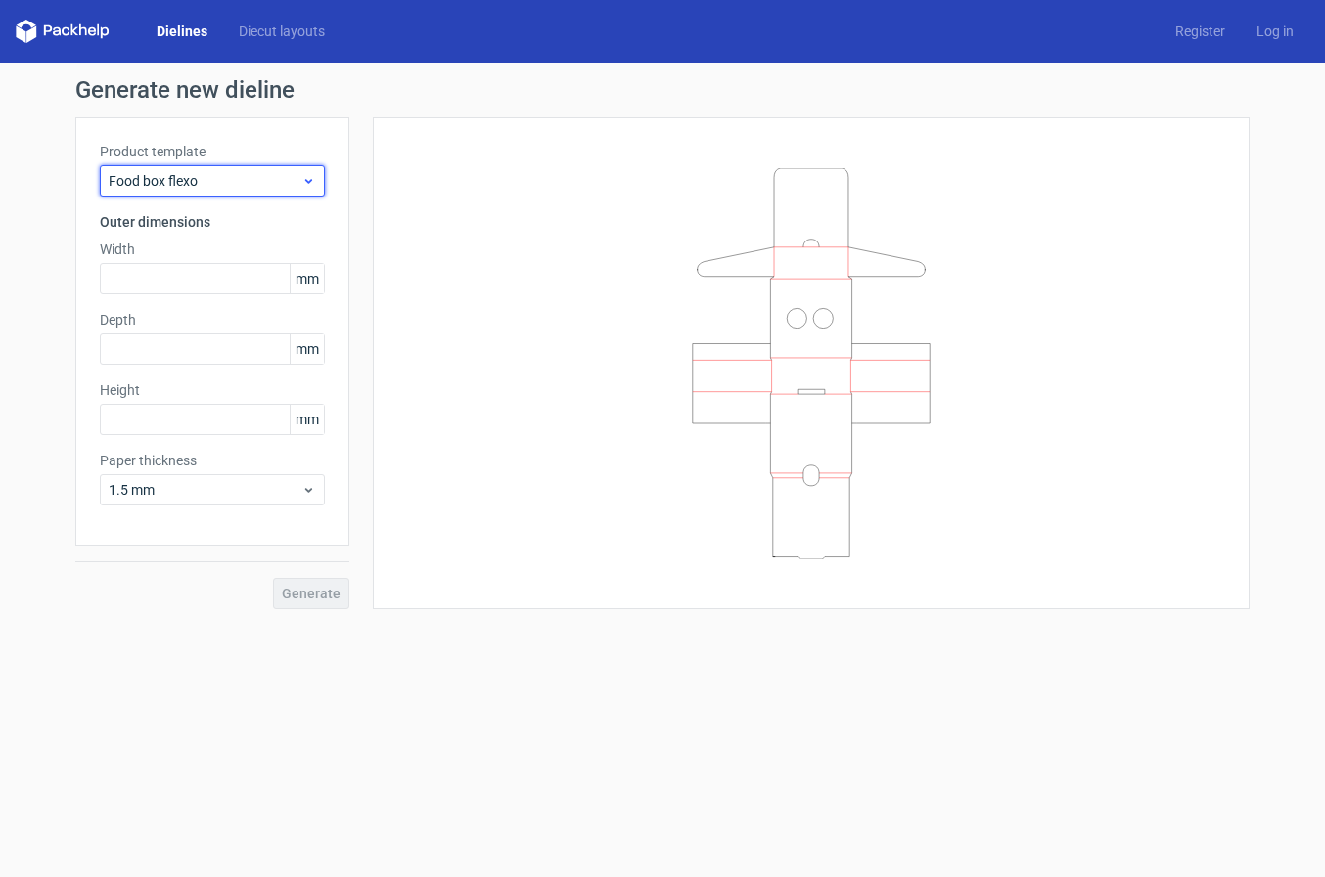
click at [306, 182] on icon at bounding box center [308, 181] width 15 height 16
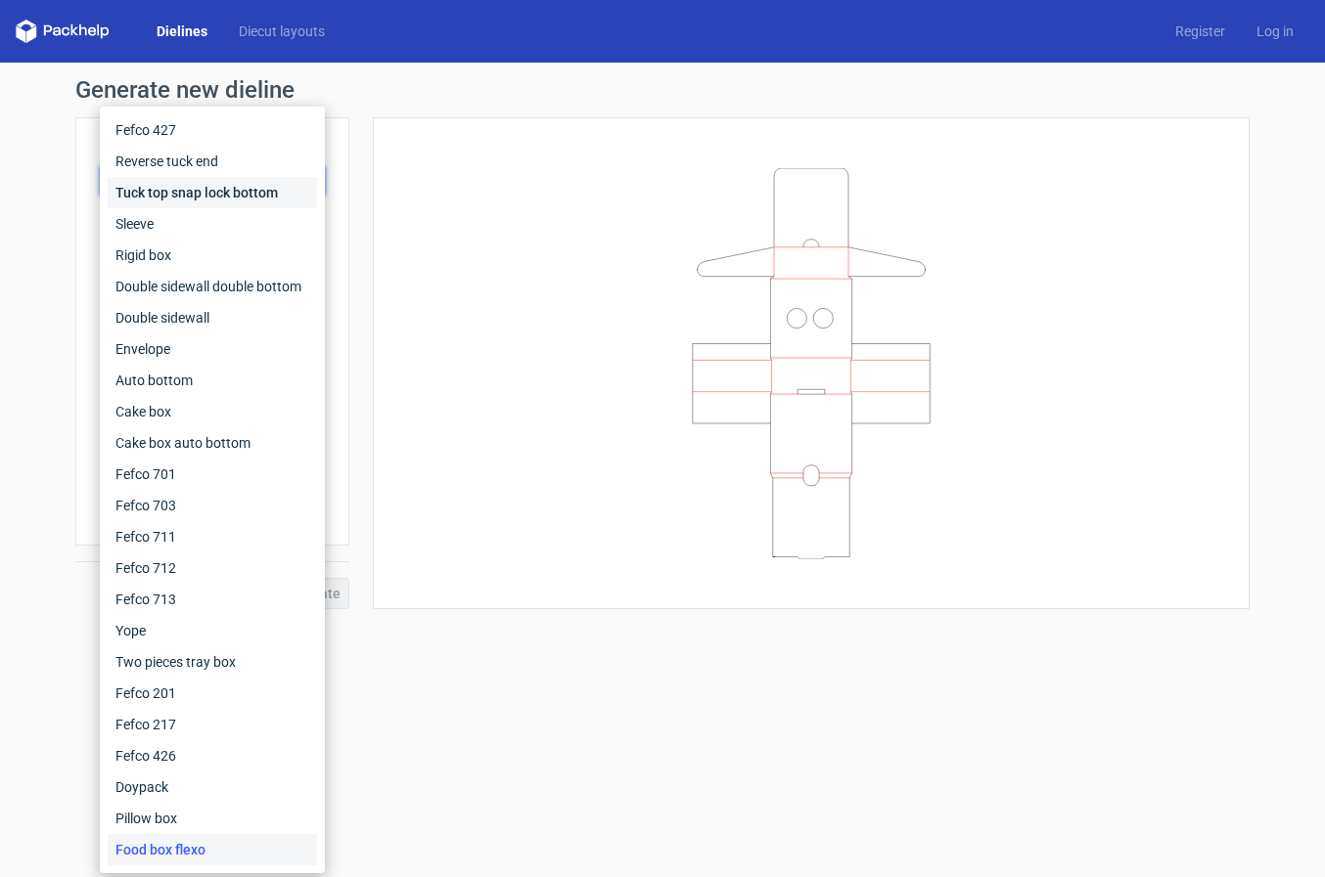
click at [188, 192] on div "Tuck top snap lock bottom" at bounding box center [212, 192] width 209 height 31
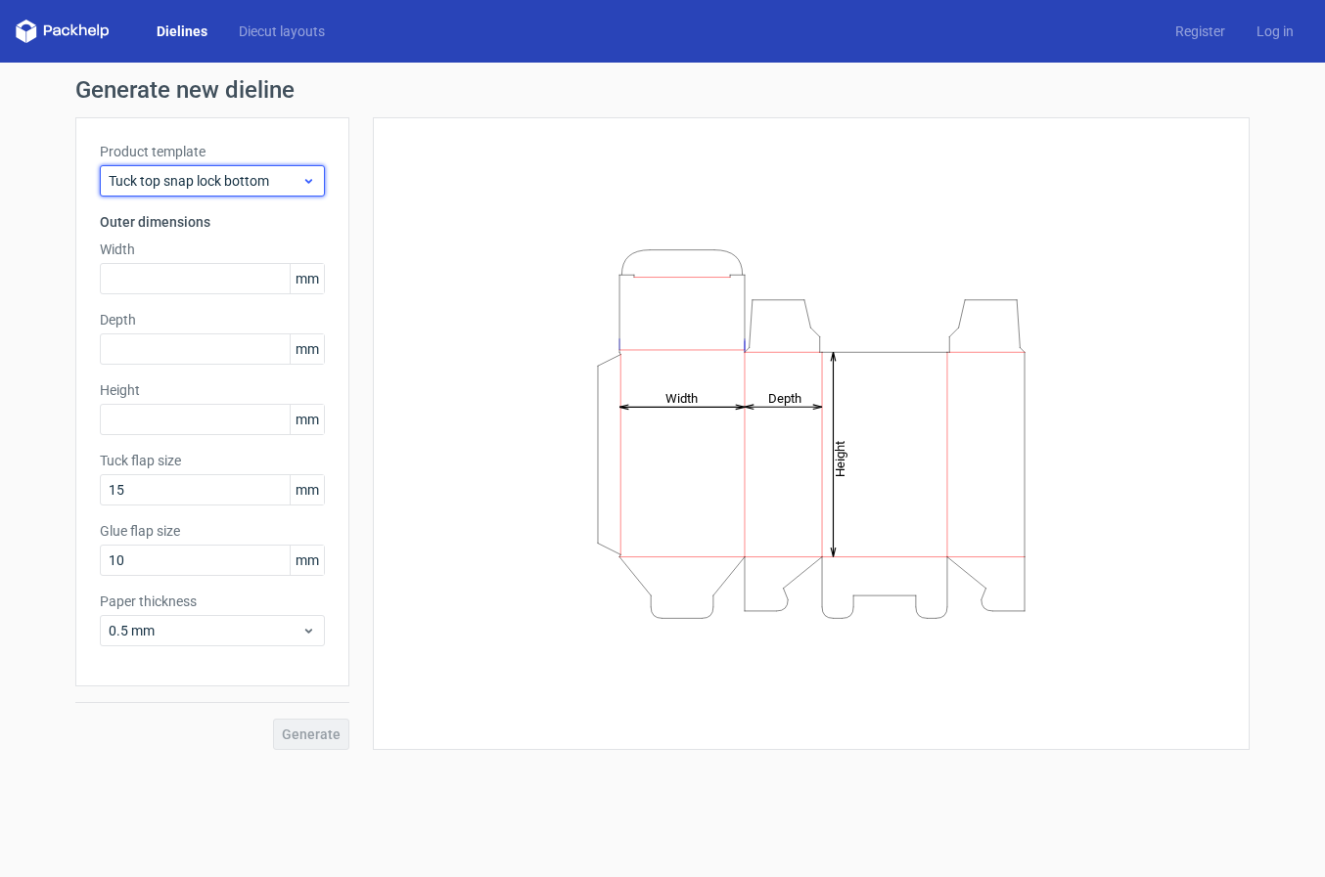
click at [289, 183] on span "Tuck top snap lock bottom" at bounding box center [205, 181] width 193 height 20
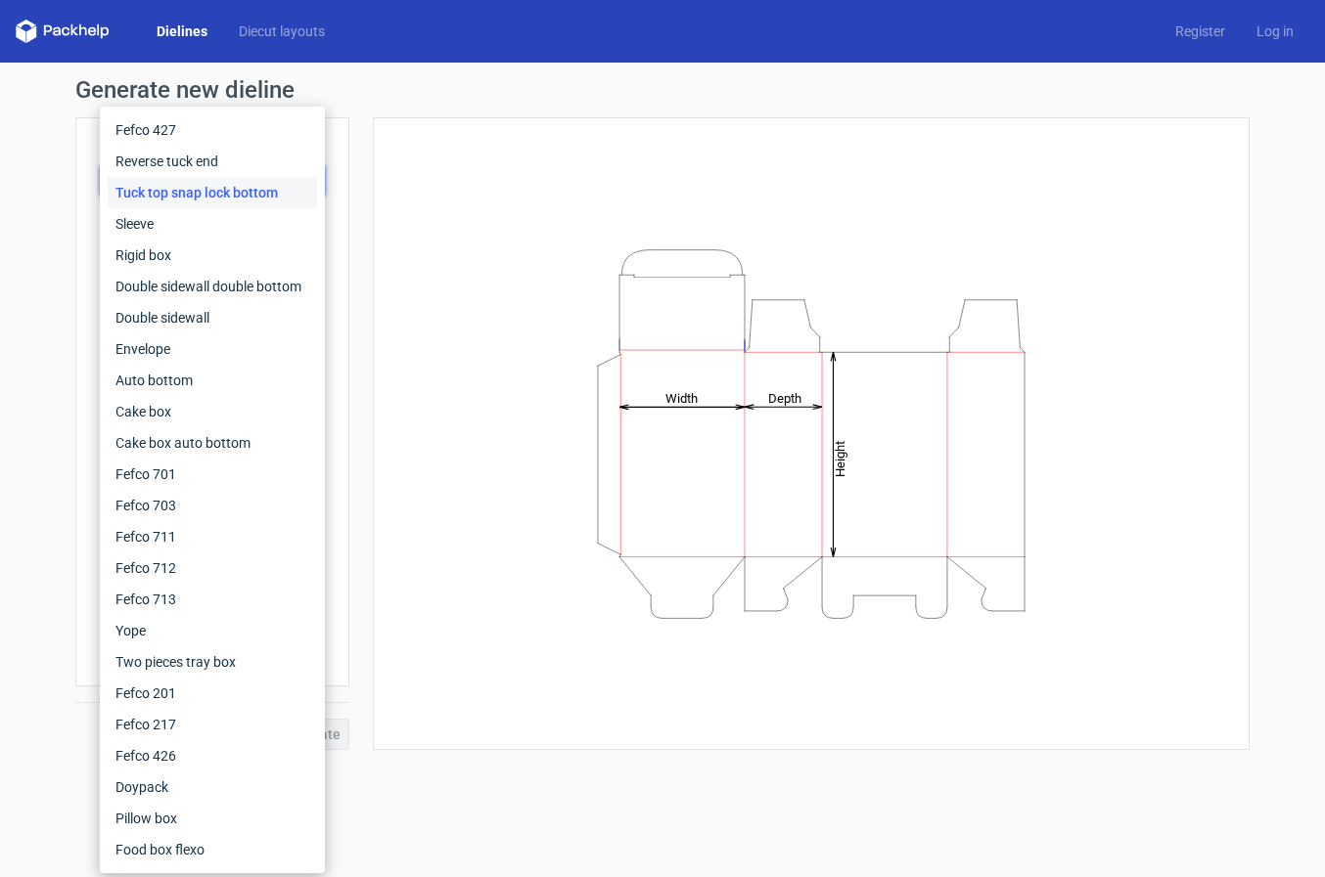
click at [289, 183] on div "Tuck top snap lock bottom" at bounding box center [212, 192] width 209 height 31
